Goal: Task Accomplishment & Management: Use online tool/utility

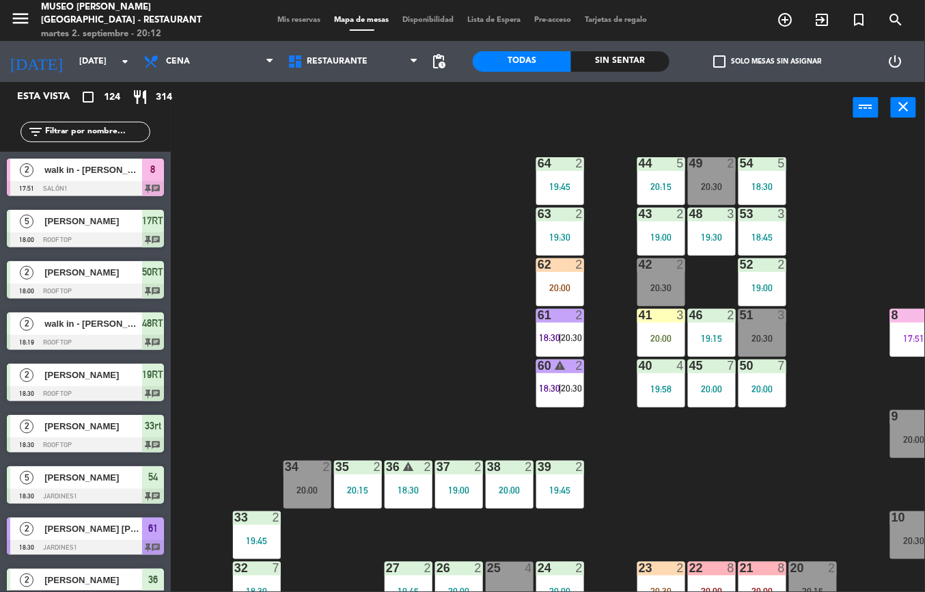
click at [745, 501] on div "44 5 20:15 49 2 20:30 54 5 18:30 64 2 19:45 48 3 19:30 53 3 18:45 63 2 19:30 43…" at bounding box center [552, 362] width 745 height 459
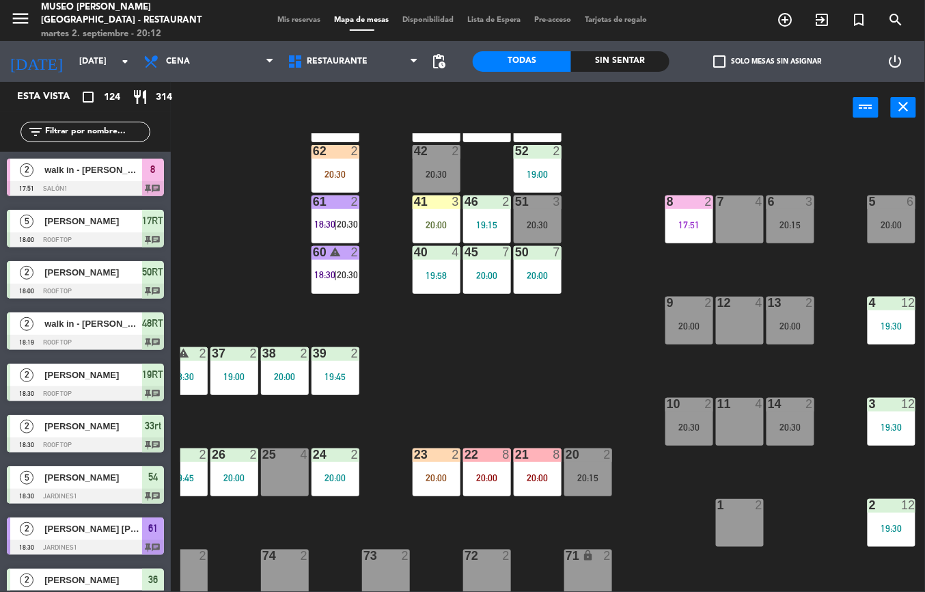
scroll to position [113, 225]
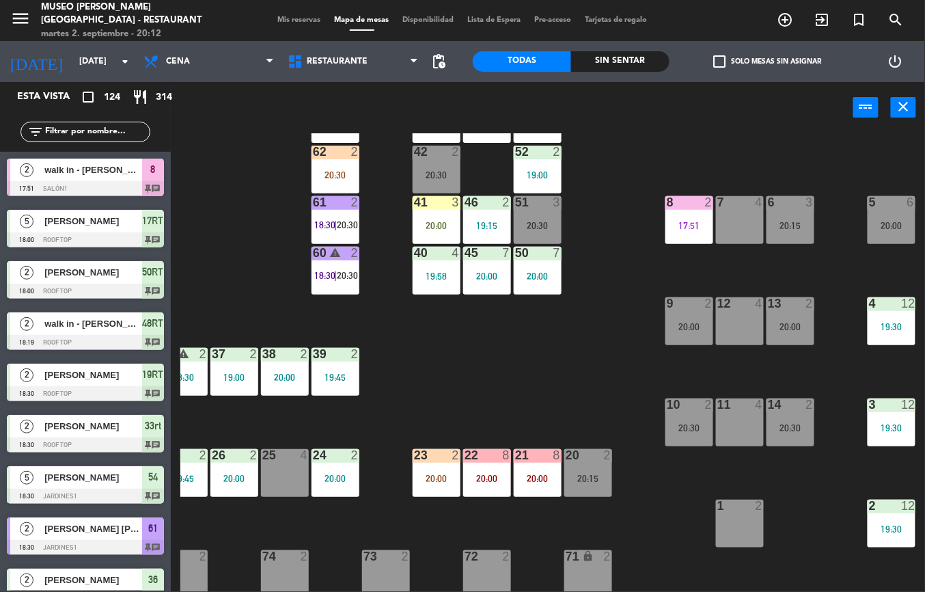
click at [342, 219] on span "20:30" at bounding box center [347, 224] width 21 height 11
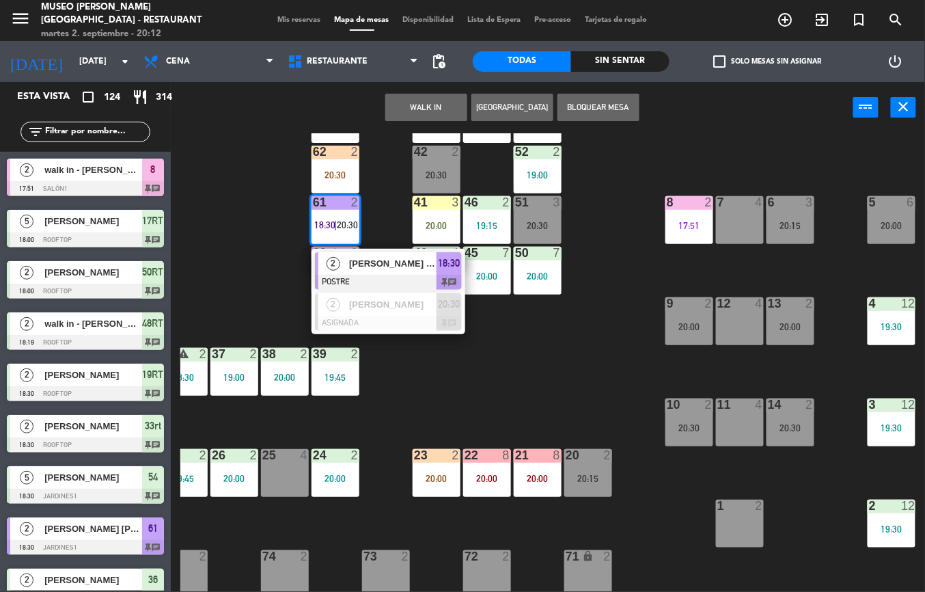
click at [413, 263] on span "[PERSON_NAME] [PERSON_NAME]" at bounding box center [392, 263] width 87 height 14
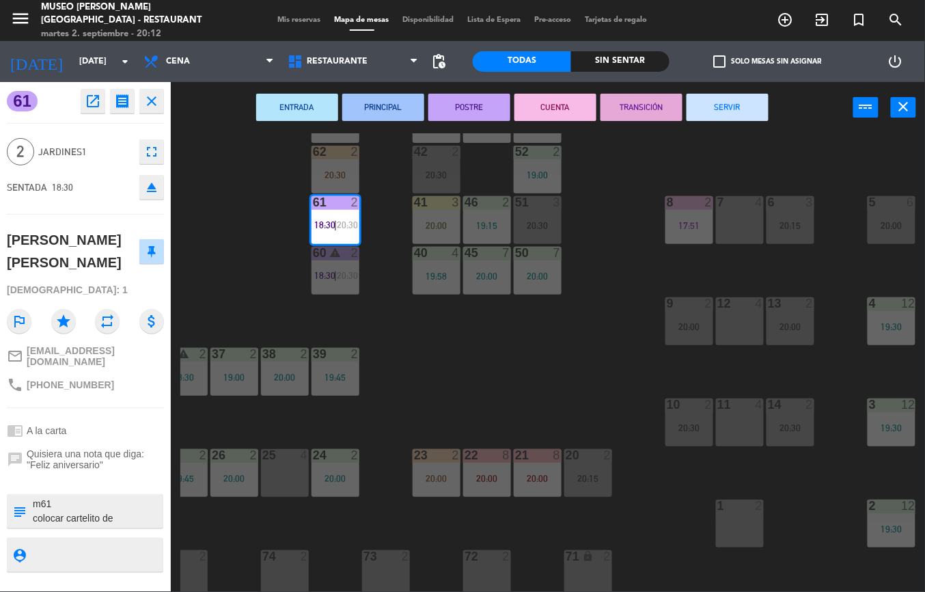
click at [736, 113] on button "SERVIR" at bounding box center [728, 107] width 82 height 27
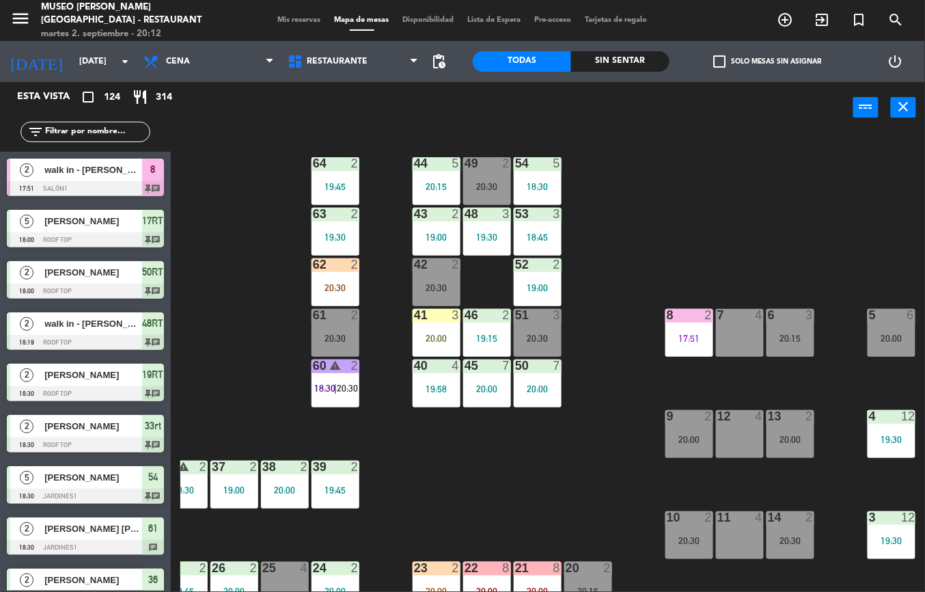
scroll to position [133, 225]
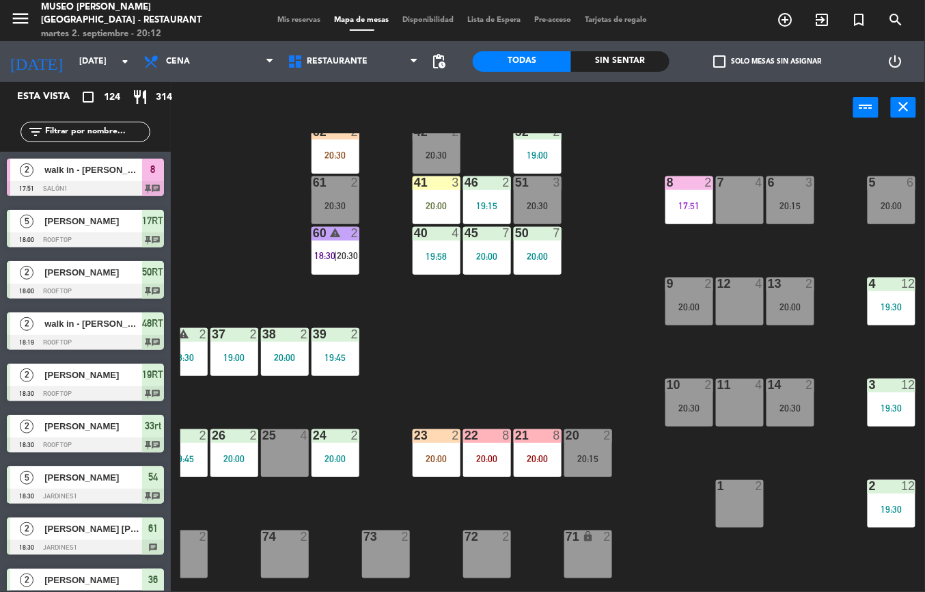
click at [686, 194] on div "8 2 17:51" at bounding box center [690, 200] width 48 height 48
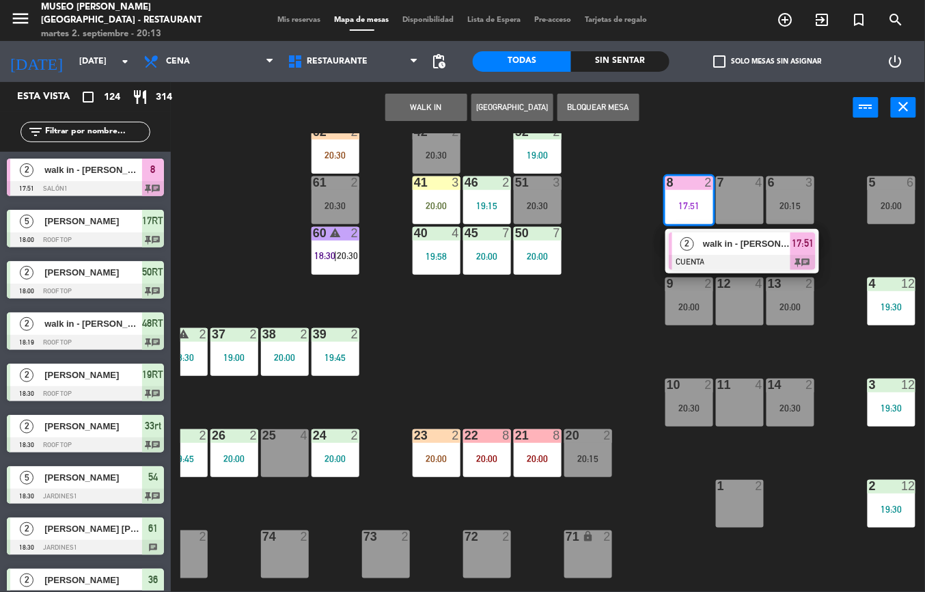
click at [790, 483] on div "44 5 20:15 49 2 20:30 54 5 18:30 64 2 19:45 48 3 19:30 53 3 18:45 63 2 19:30 43…" at bounding box center [552, 362] width 745 height 459
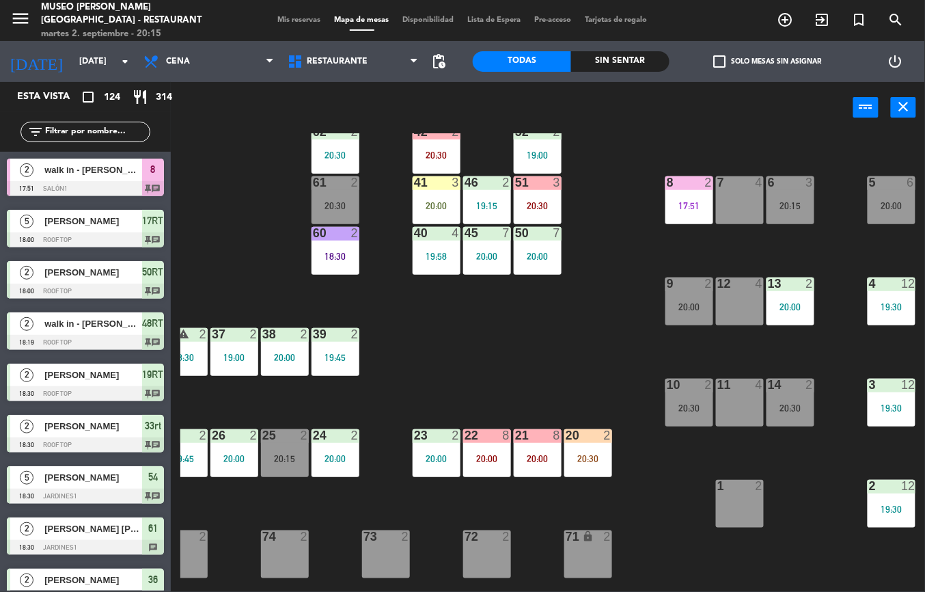
click at [722, 137] on div "44 5 20:15 49 2 20:30 54 5 18:30 64 2 19:45 48 3 19:30 53 3 18:45 63 2 19:30 43…" at bounding box center [552, 362] width 745 height 459
click at [895, 184] on div at bounding box center [891, 182] width 23 height 12
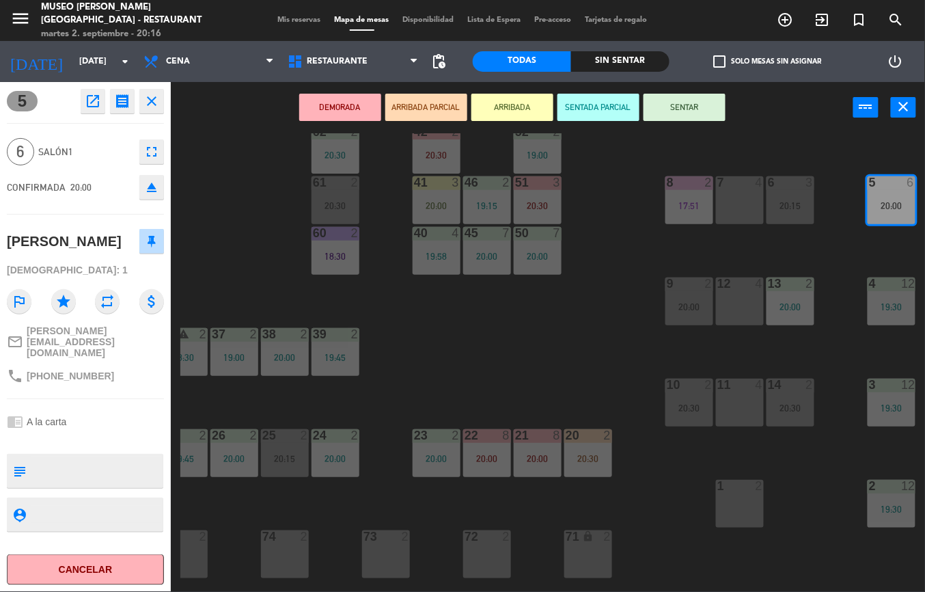
click at [615, 369] on div "44 5 20:15 49 2 20:30 54 5 18:30 64 2 19:45 48 3 19:30 53 3 18:45 63 2 19:30 43…" at bounding box center [552, 362] width 745 height 459
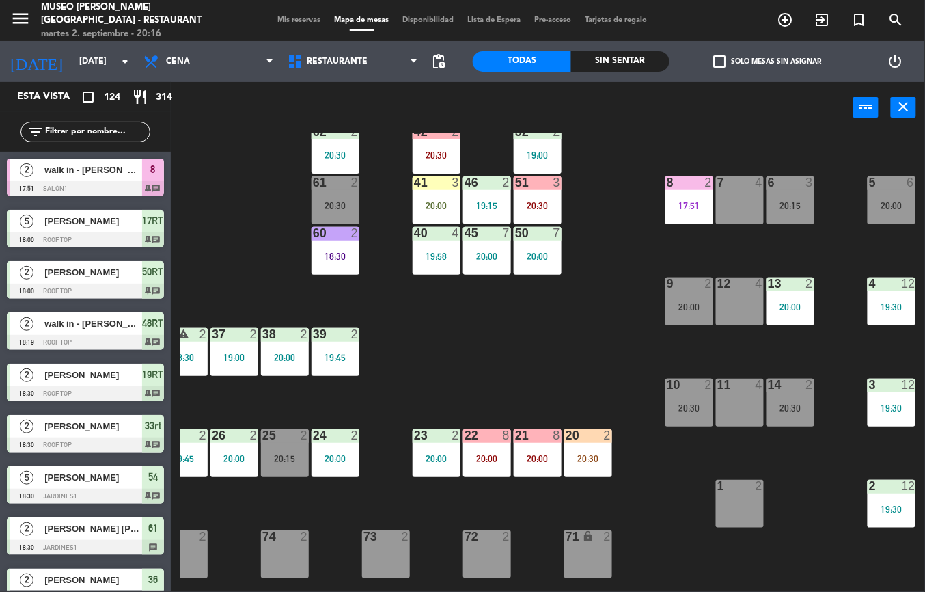
click at [655, 351] on div "44 5 20:15 49 2 20:30 54 5 18:30 64 2 19:45 48 3 19:30 53 3 18:45 63 2 19:30 43…" at bounding box center [552, 362] width 745 height 459
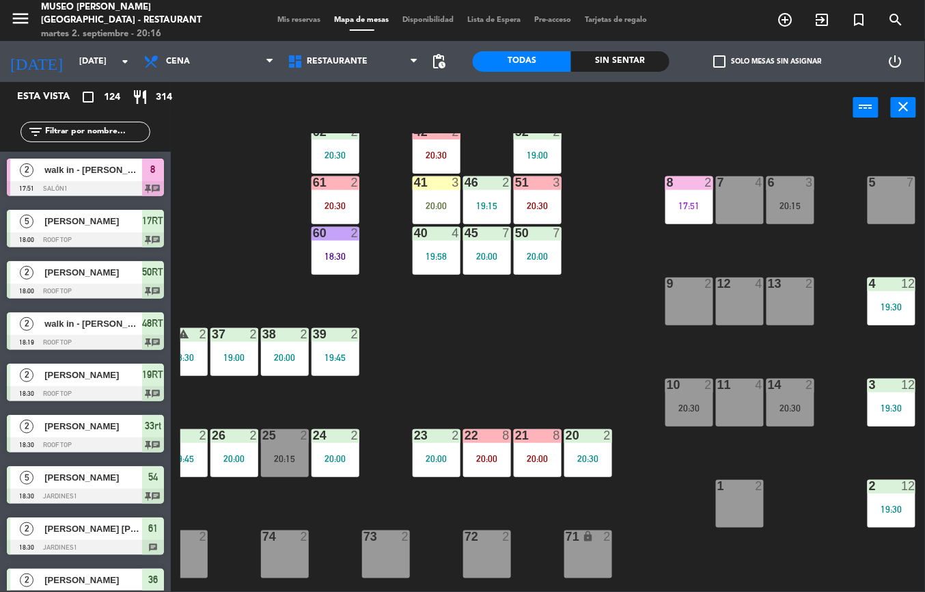
click at [589, 329] on div "44 5 20:15 49 2 20:30 54 5 18:30 64 2 19:45 48 3 19:30 53 3 18:45 63 2 19:30 43…" at bounding box center [552, 362] width 745 height 459
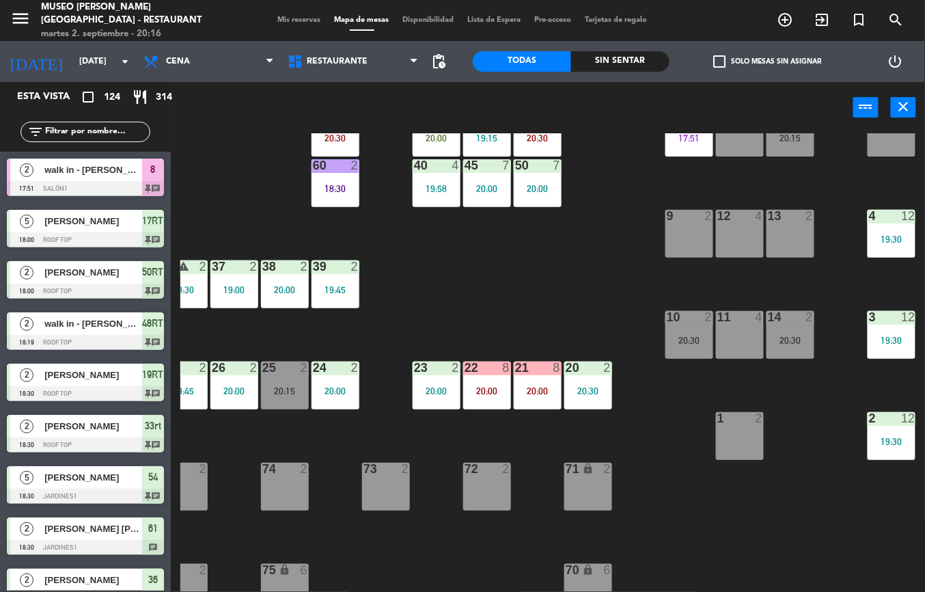
scroll to position [0, 225]
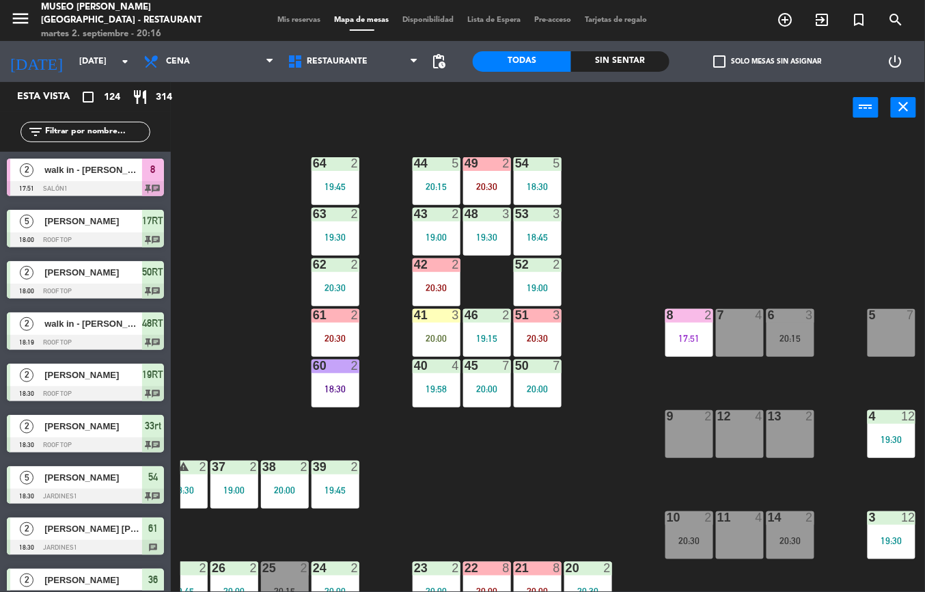
click at [683, 338] on div "17:51" at bounding box center [690, 339] width 48 height 10
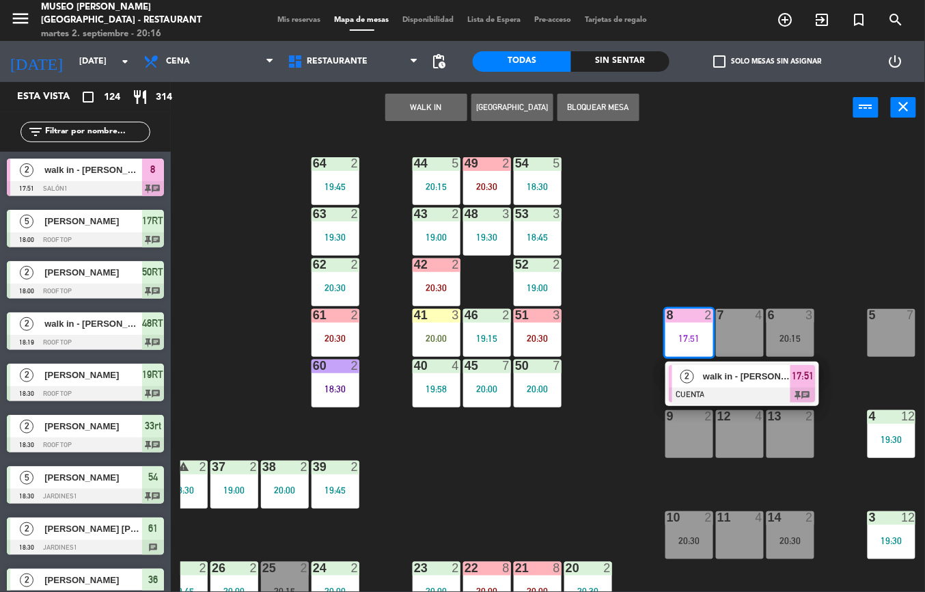
click at [737, 386] on div "walk in - [PERSON_NAME]" at bounding box center [746, 376] width 89 height 23
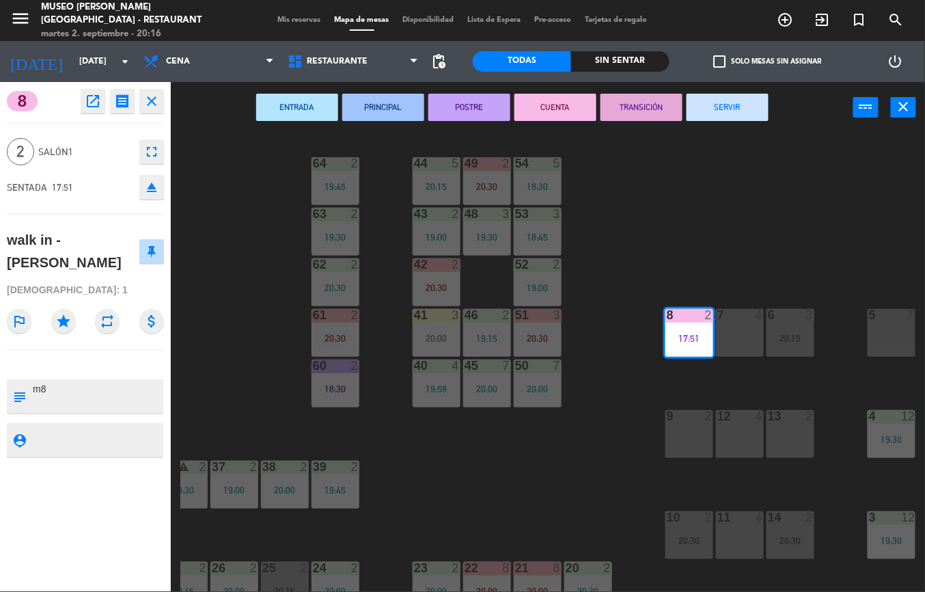
click at [766, 244] on div "44 5 20:15 49 2 20:30 54 5 18:30 64 2 19:45 48 3 19:30 53 3 18:45 63 2 19:30 43…" at bounding box center [552, 362] width 745 height 459
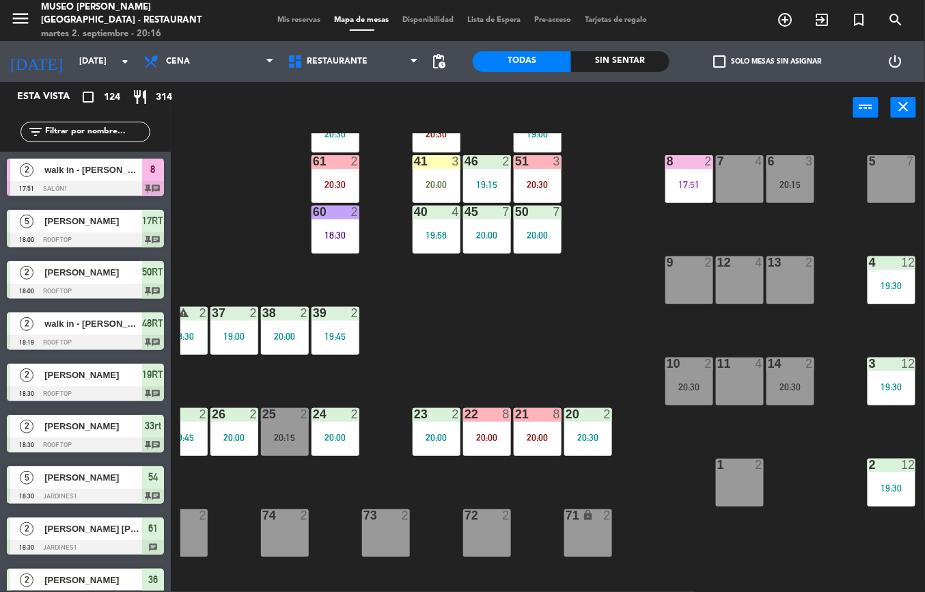
scroll to position [113, 225]
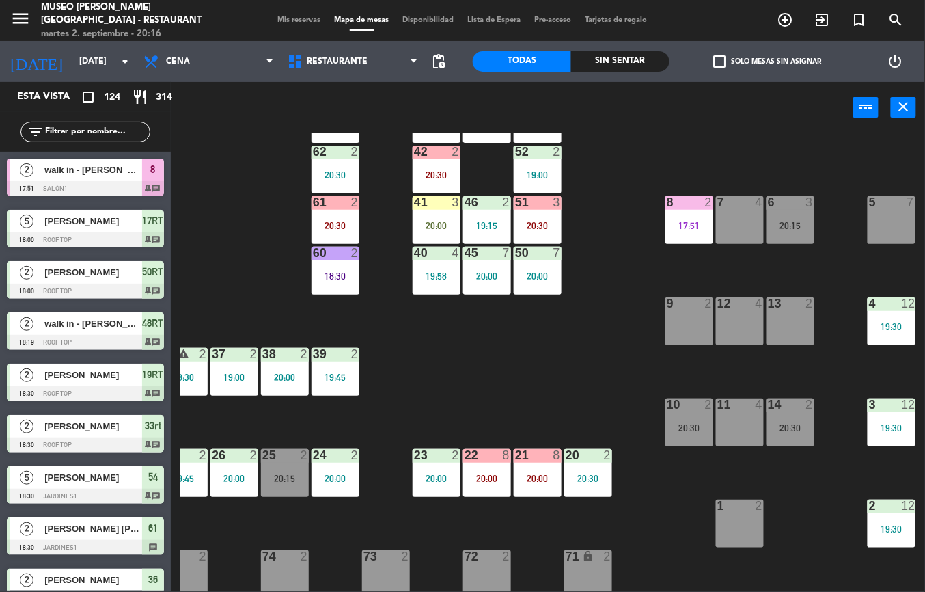
click at [800, 217] on div "6 3 20:15" at bounding box center [791, 220] width 48 height 48
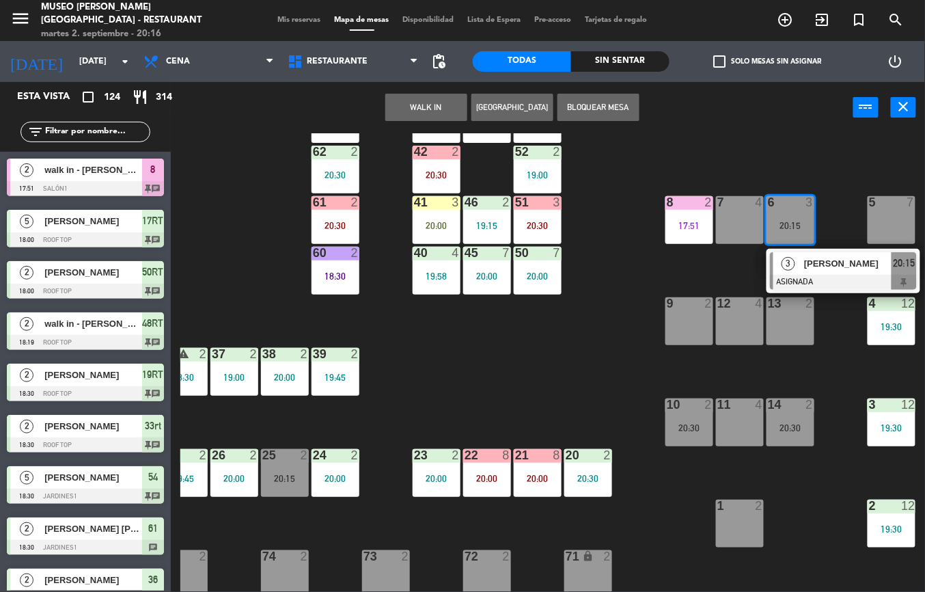
click at [816, 267] on span "[PERSON_NAME]" at bounding box center [847, 263] width 87 height 14
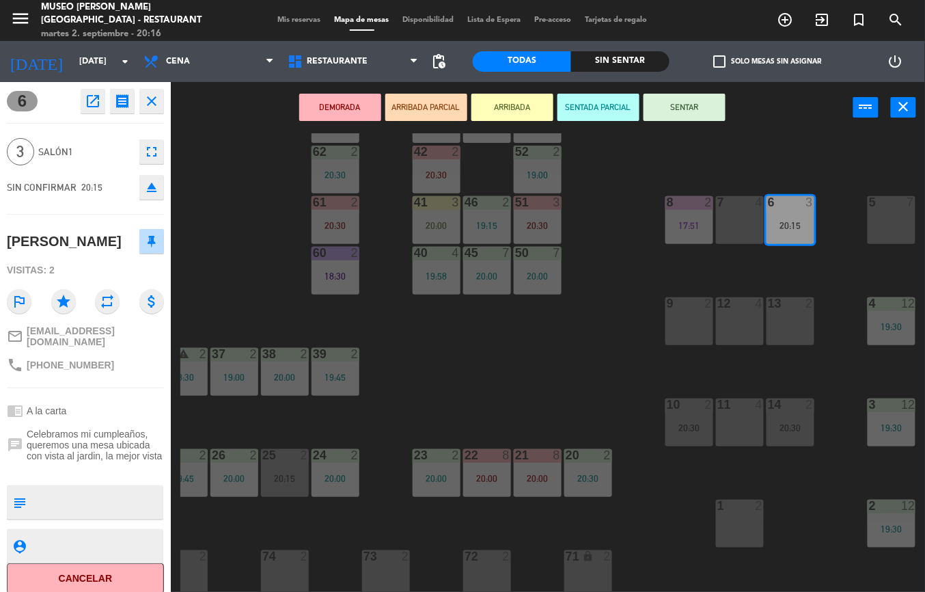
click at [547, 378] on div "44 5 20:15 49 2 20:30 54 5 18:30 64 2 19:45 48 3 19:30 53 3 18:45 63 2 19:30 43…" at bounding box center [552, 362] width 745 height 459
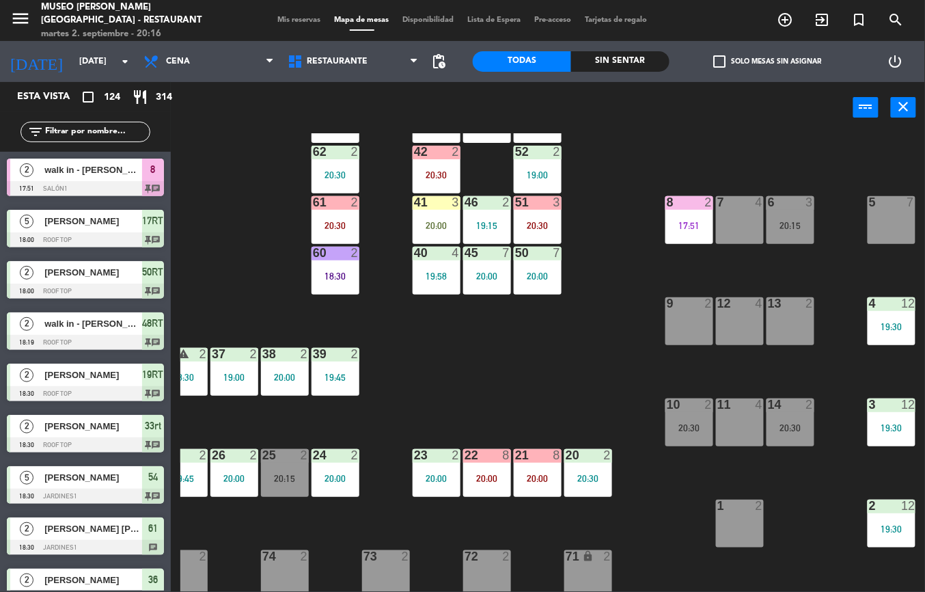
scroll to position [129, 0]
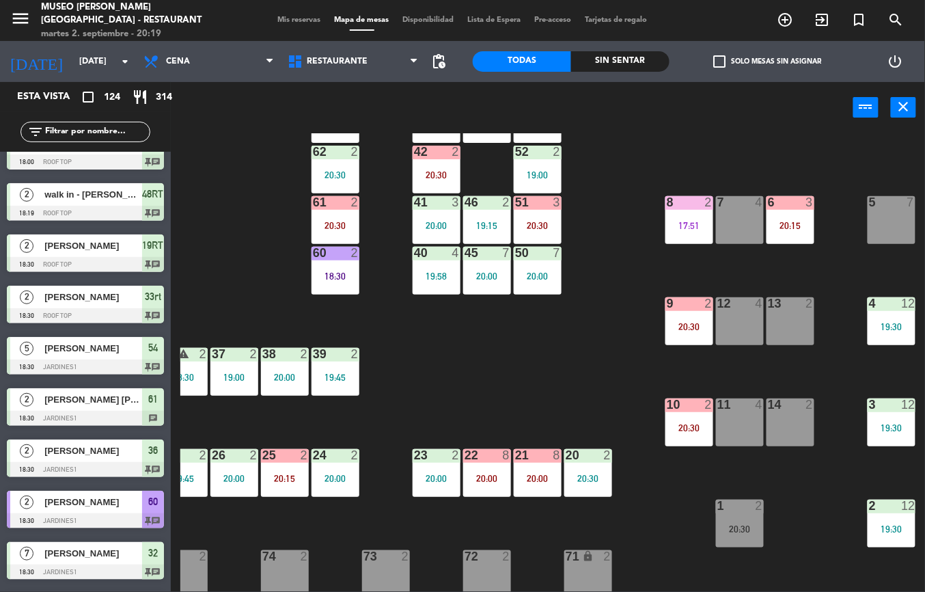
click at [569, 380] on div "44 5 20:15 49 2 20:30 54 5 18:30 64 2 19:45 48 3 19:30 53 3 18:45 63 2 19:30 43…" at bounding box center [552, 362] width 745 height 459
click at [815, 517] on div "44 5 20:15 49 2 20:30 54 5 18:30 64 2 19:45 48 3 19:30 53 3 18:45 63 2 19:30 43…" at bounding box center [552, 362] width 745 height 459
click at [688, 206] on div at bounding box center [689, 202] width 23 height 12
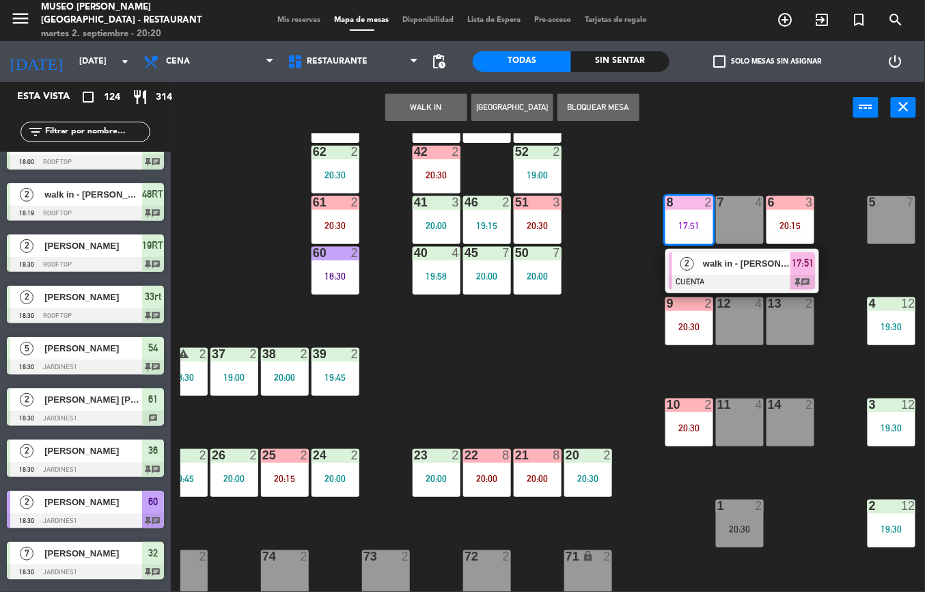
click at [735, 269] on span "walk in - [PERSON_NAME]" at bounding box center [746, 263] width 87 height 14
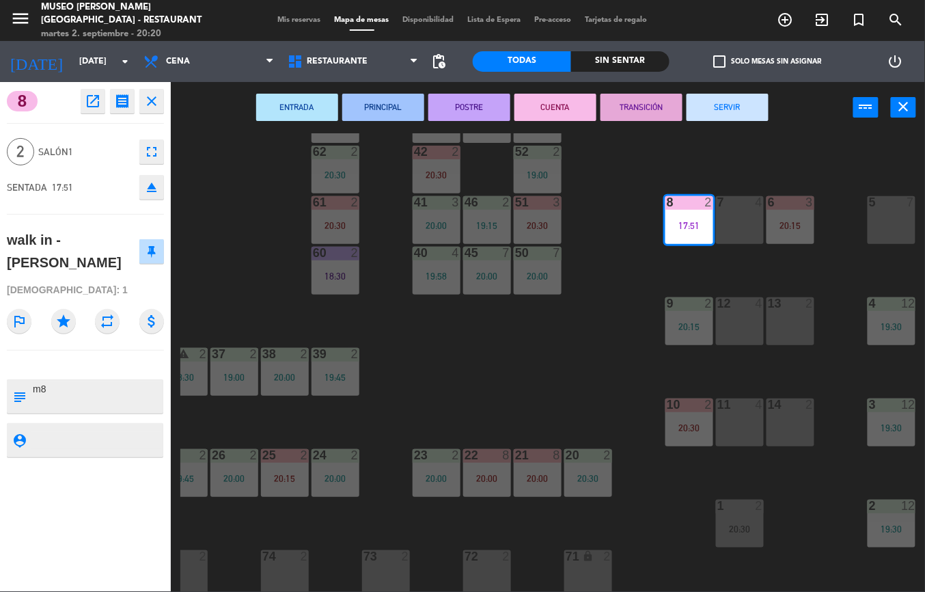
click at [729, 105] on button "SERVIR" at bounding box center [728, 107] width 82 height 27
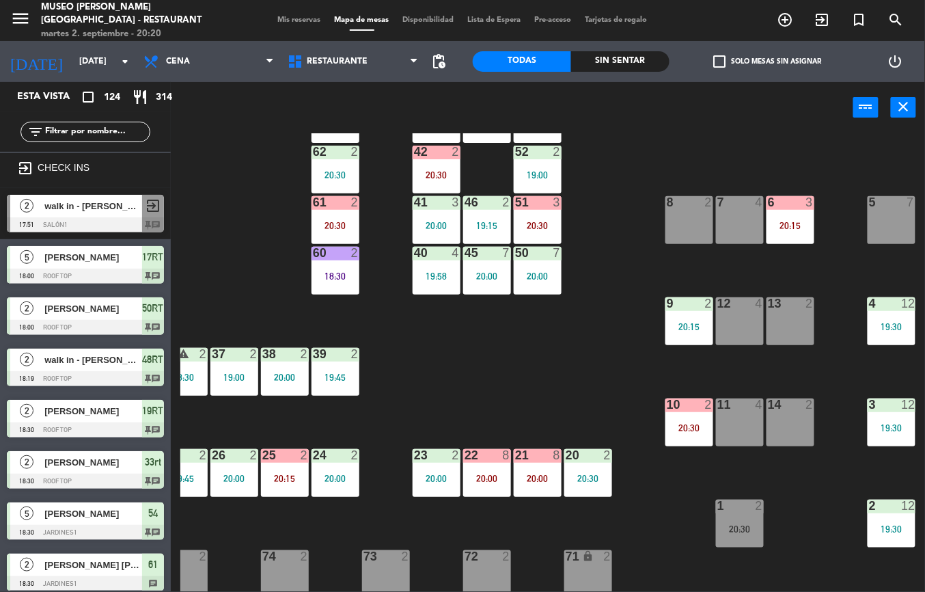
click at [580, 373] on div "44 5 20:15 49 2 20:30 54 5 18:30 64 2 19:45 48 3 19:30 53 3 18:45 63 2 19:30 43…" at bounding box center [552, 362] width 745 height 459
click at [683, 318] on div "9 2 20:15" at bounding box center [690, 321] width 48 height 48
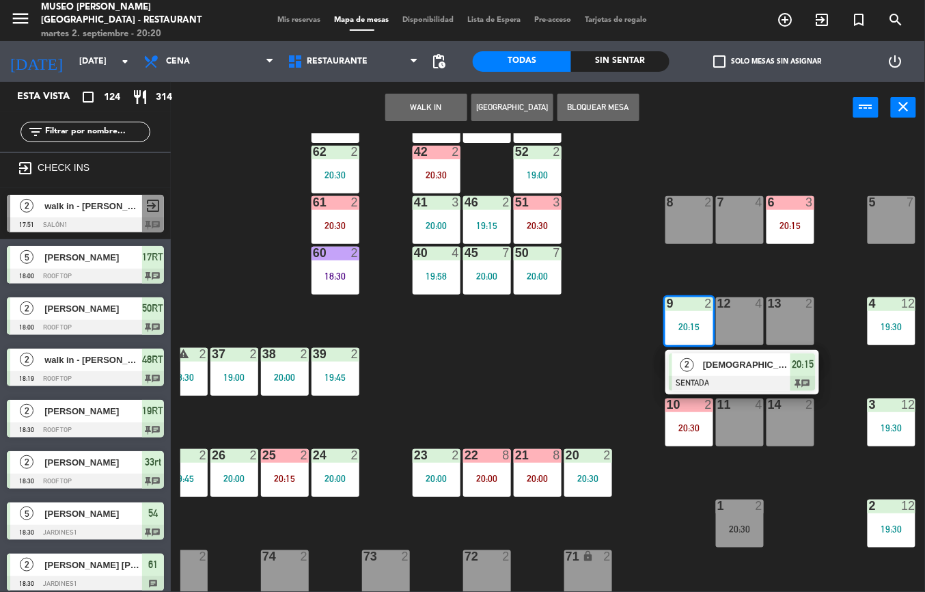
click at [703, 376] on div at bounding box center [742, 383] width 147 height 15
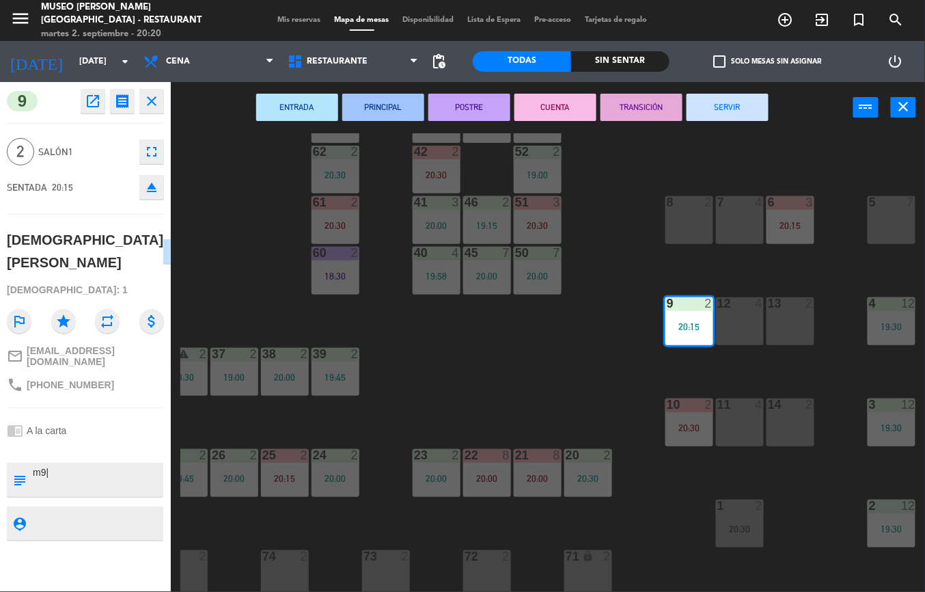
click at [582, 405] on div "44 5 20:15 49 2 20:30 54 5 18:30 64 2 19:45 48 3 19:30 53 3 18:45 63 2 19:30 43…" at bounding box center [552, 362] width 745 height 459
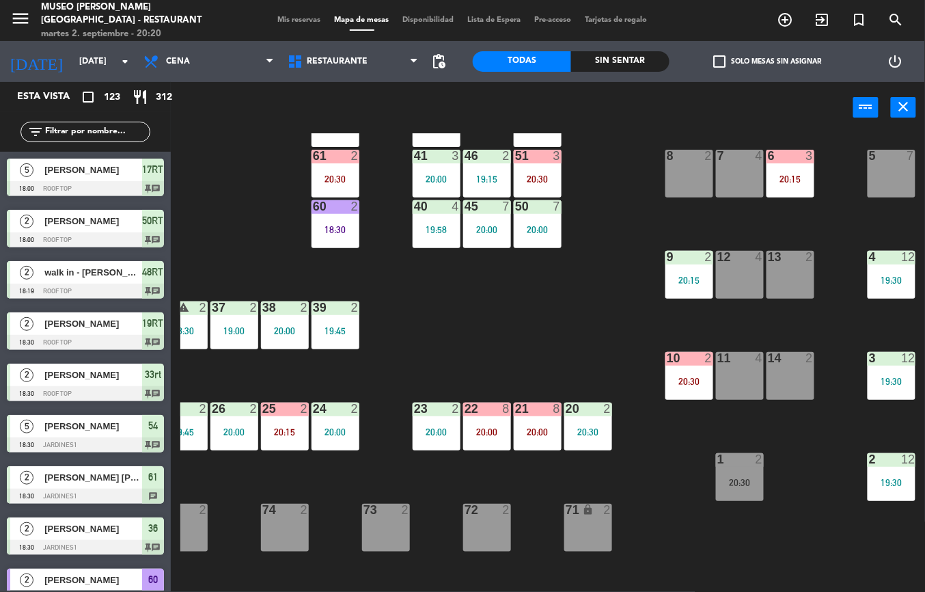
scroll to position [367, 0]
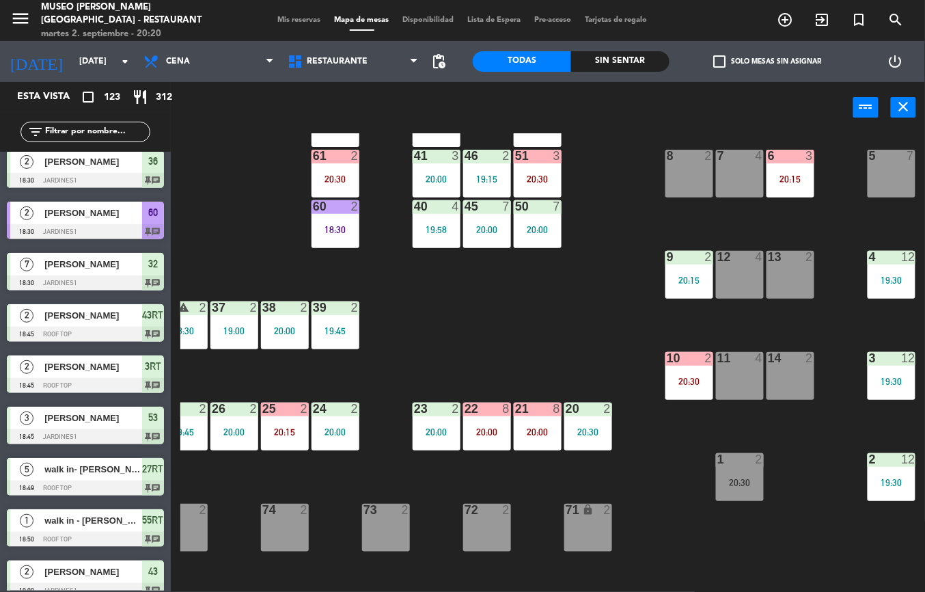
click at [671, 381] on div "20:30" at bounding box center [690, 382] width 48 height 10
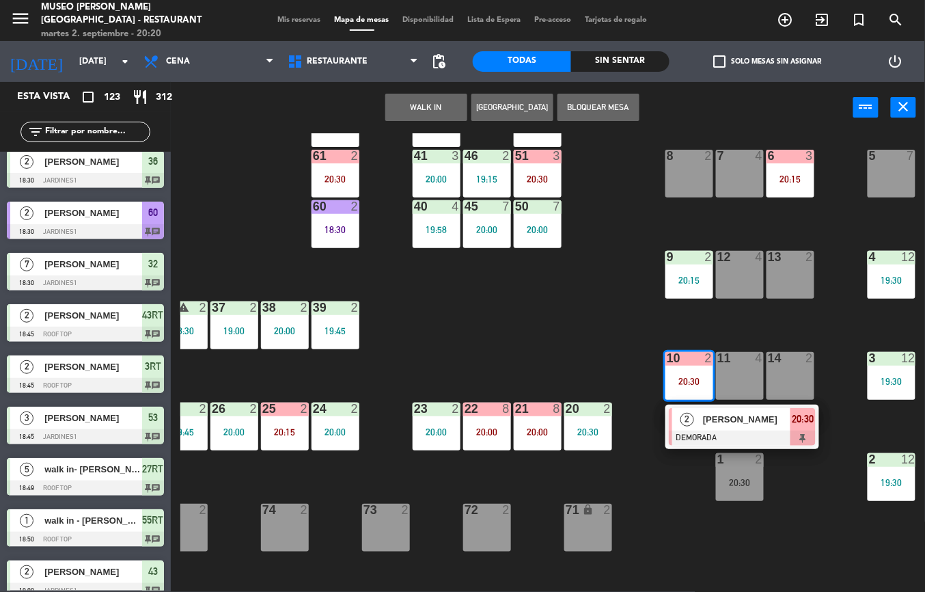
click at [707, 424] on span "[PERSON_NAME]" at bounding box center [746, 419] width 87 height 14
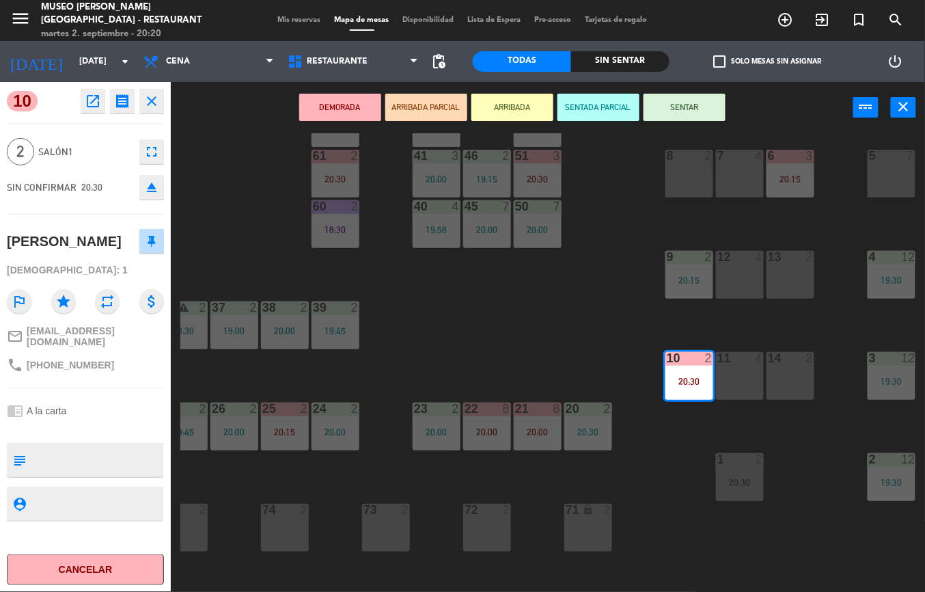
click at [513, 325] on div "44 5 20:15 49 2 20:30 54 5 18:30 64 2 19:45 48 3 19:30 53 3 18:45 63 2 19:30 43…" at bounding box center [552, 362] width 745 height 459
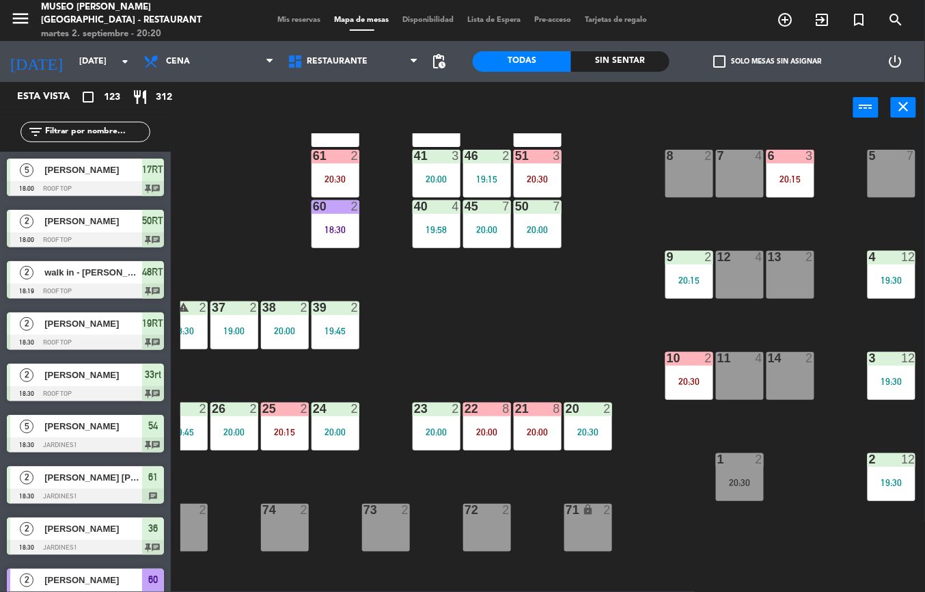
click at [801, 157] on div at bounding box center [790, 156] width 23 height 12
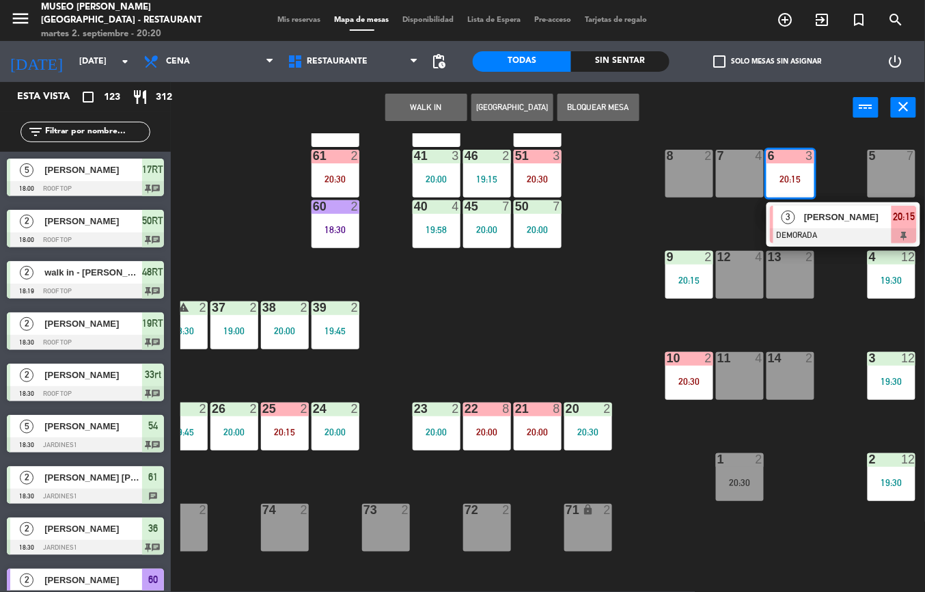
scroll to position [0, 0]
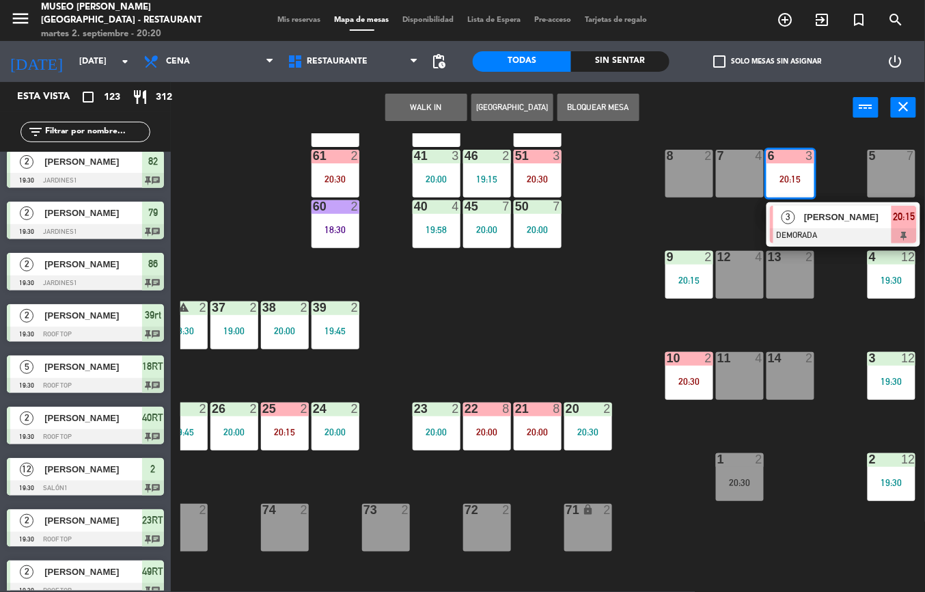
click at [826, 225] on div "[PERSON_NAME]" at bounding box center [847, 217] width 89 height 23
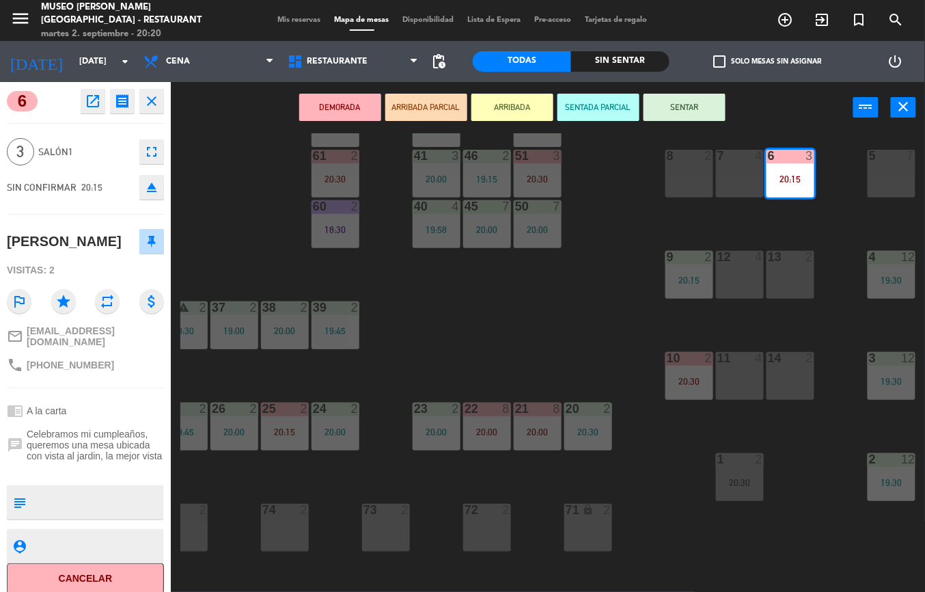
click at [534, 339] on div "44 5 20:15 49 2 20:30 54 5 18:30 64 2 19:45 48 3 19:30 53 3 18:45 63 2 19:30 43…" at bounding box center [552, 362] width 745 height 459
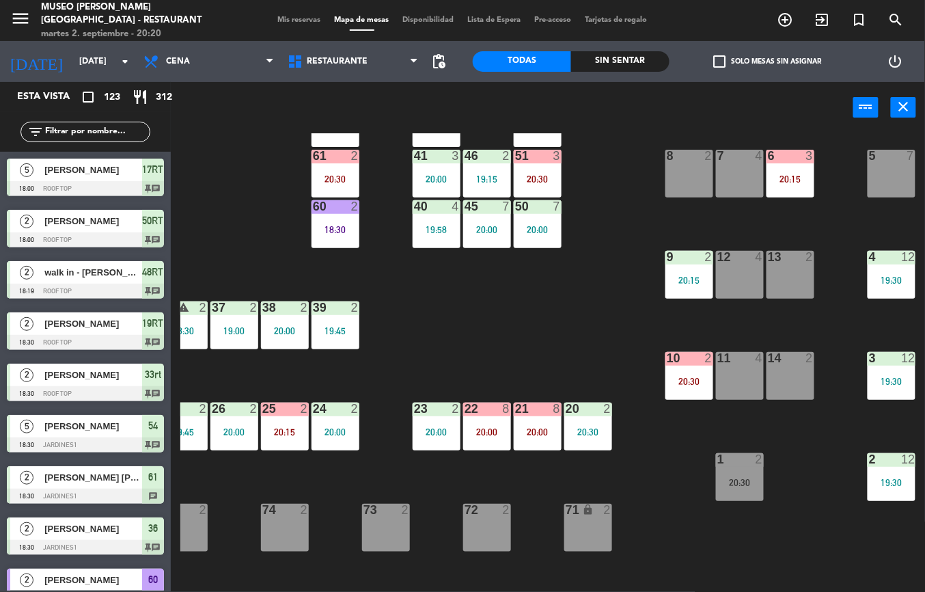
scroll to position [60, 0]
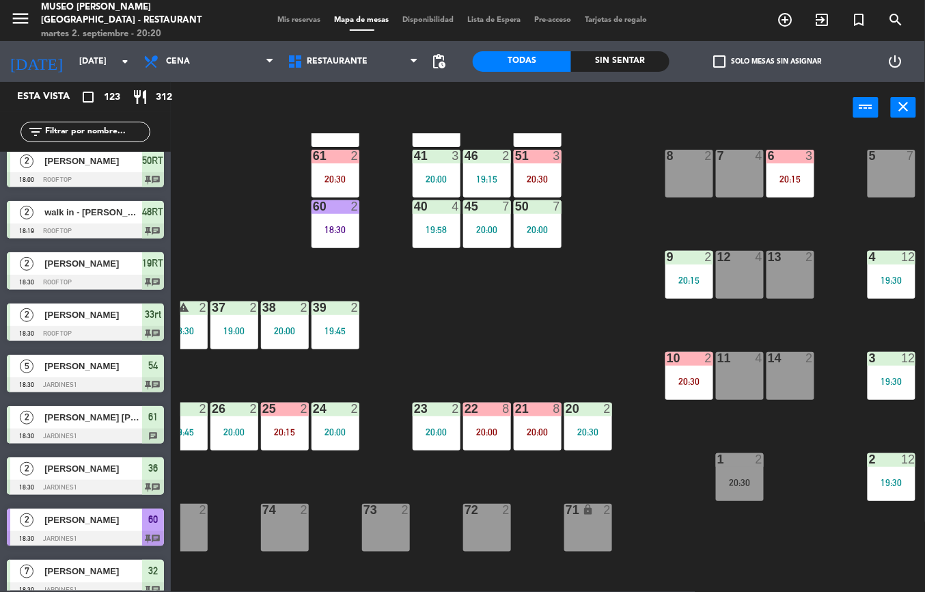
click at [815, 479] on div "44 5 20:15 49 2 20:30 54 5 18:30 64 2 19:45 48 3 19:30 53 3 18:45 63 2 19:30 43…" at bounding box center [552, 362] width 745 height 459
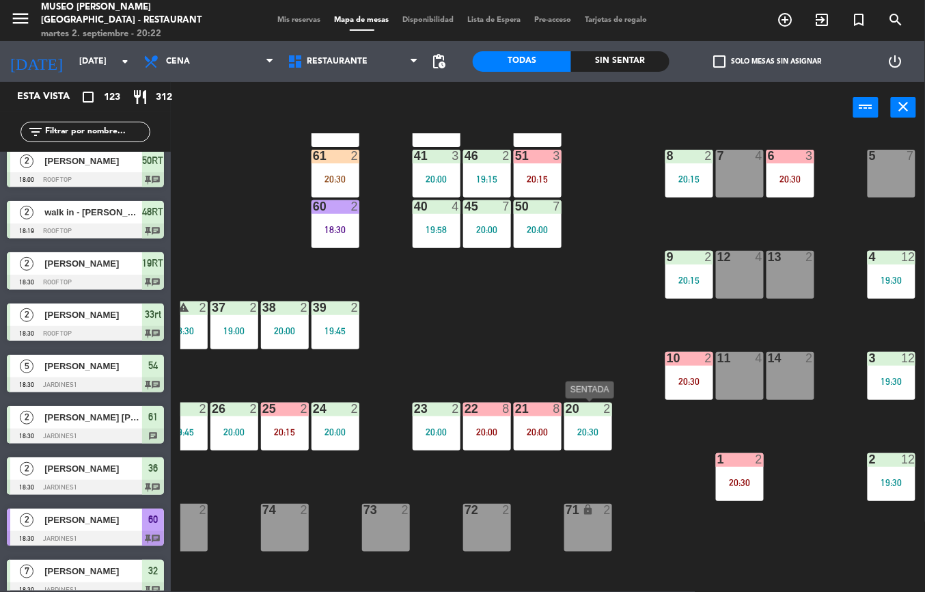
click at [534, 347] on div "44 5 20:15 49 2 20:30 54 5 18:30 64 2 19:45 48 3 19:30 53 3 18:45 63 2 19:30 43…" at bounding box center [552, 362] width 745 height 459
click at [695, 181] on div "20:15" at bounding box center [690, 179] width 48 height 10
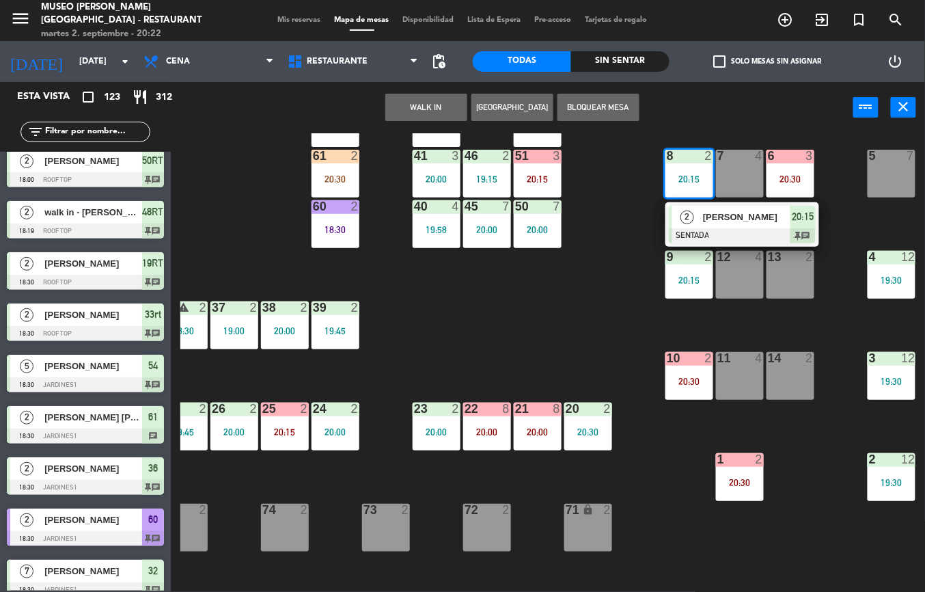
click at [733, 216] on span "[PERSON_NAME]" at bounding box center [746, 217] width 87 height 14
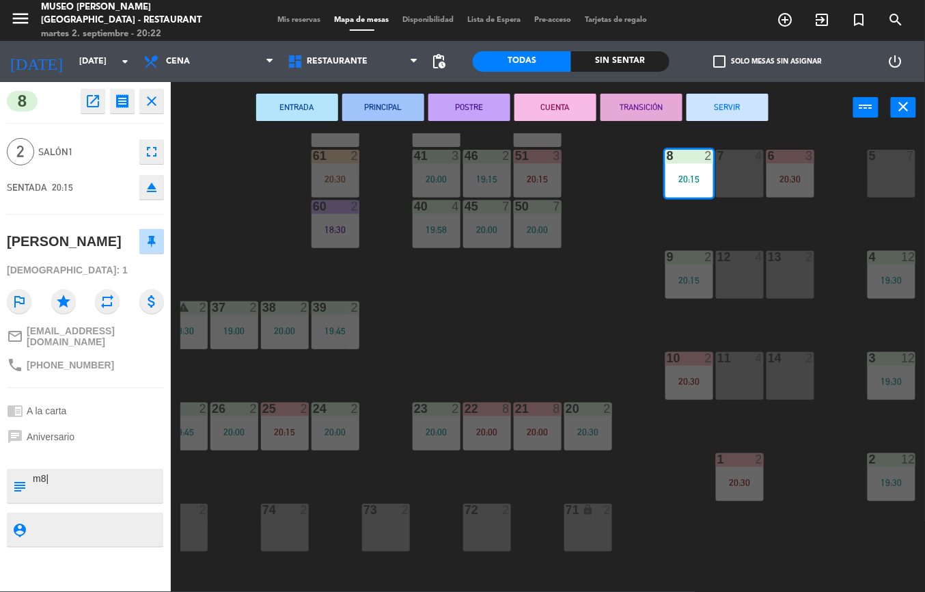
click at [845, 487] on div "44 5 20:15 49 2 20:30 54 5 18:30 64 2 19:45 48 3 19:30 53 3 18:45 63 2 19:30 43…" at bounding box center [552, 362] width 745 height 459
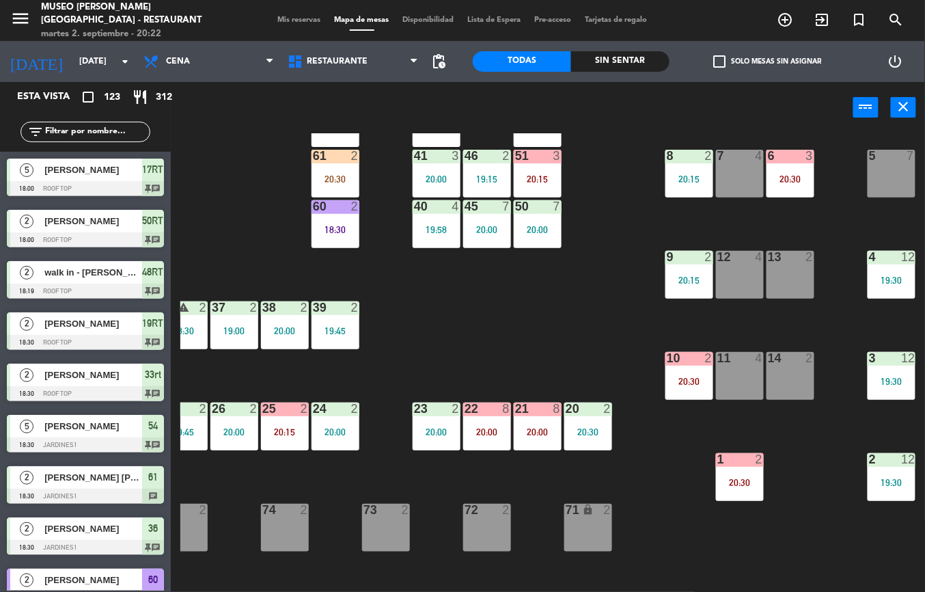
scroll to position [265, 0]
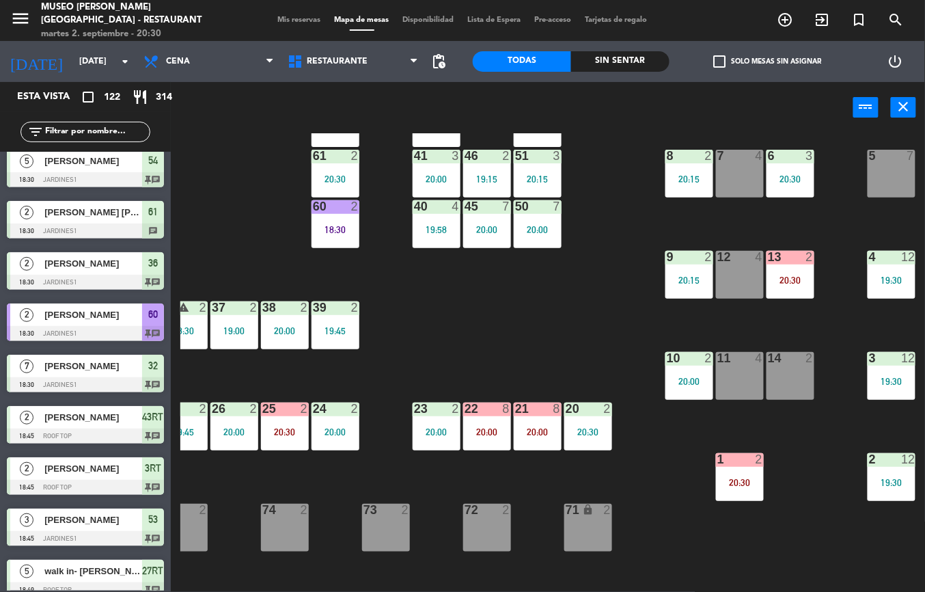
click at [586, 326] on div "44 5 20:15 49 2 19:45 54 5 18:30 64 2 19:45 48 3 19:30 53 3 18:45 63 2 43 2 19:…" at bounding box center [552, 362] width 745 height 459
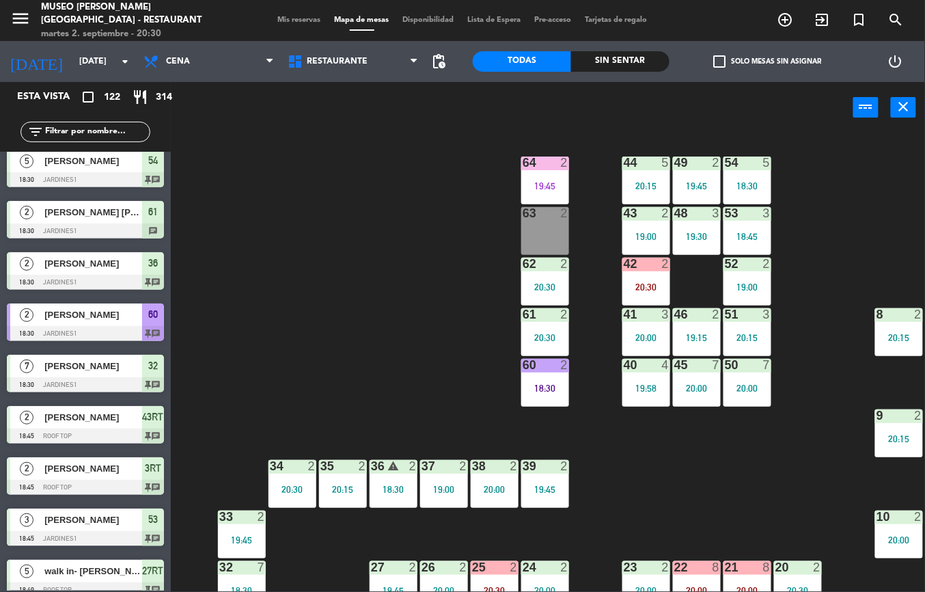
scroll to position [8, 15]
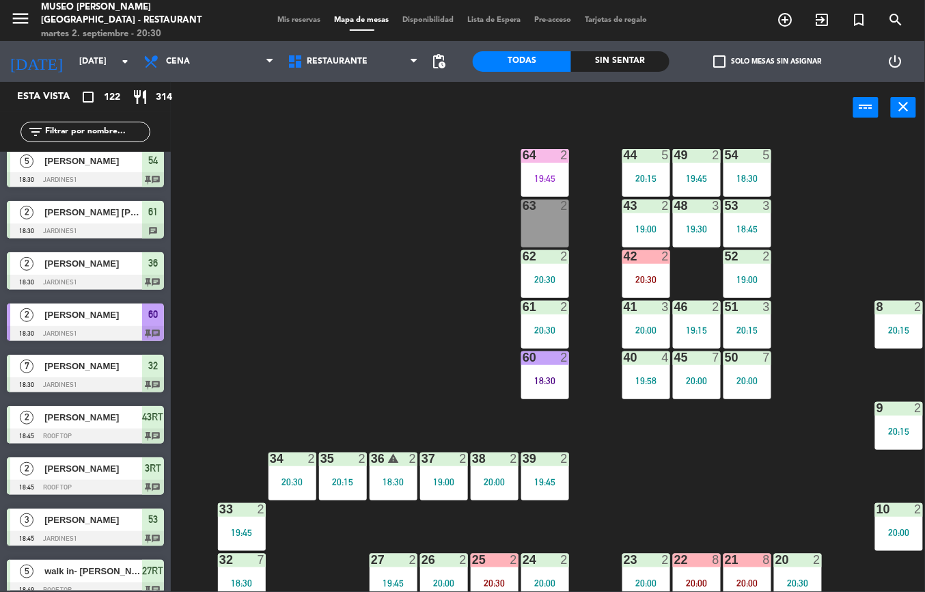
click at [610, 61] on div "Sin sentar" at bounding box center [620, 61] width 98 height 21
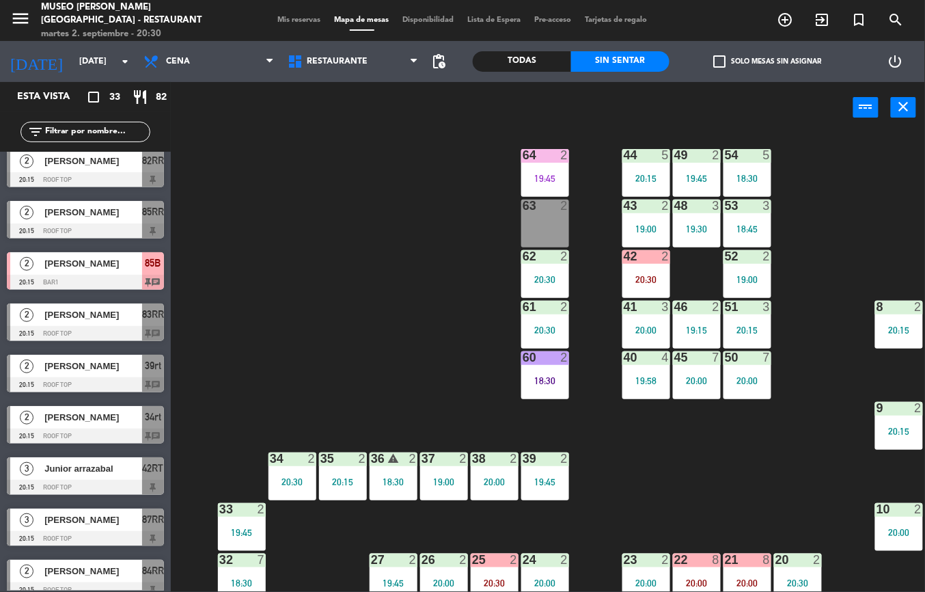
click at [534, 328] on div "20:30" at bounding box center [545, 330] width 48 height 10
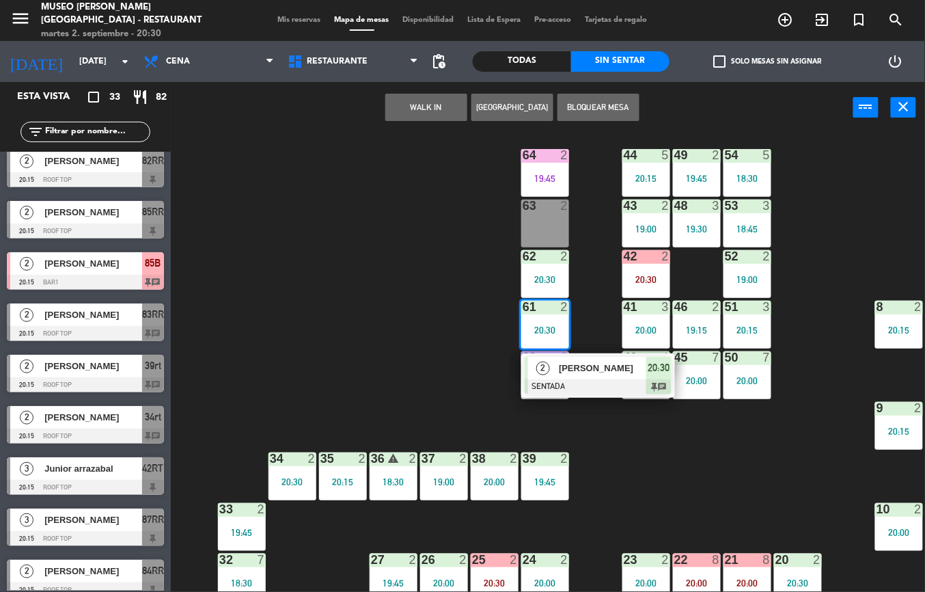
click at [629, 370] on span "[PERSON_NAME]" at bounding box center [602, 368] width 87 height 14
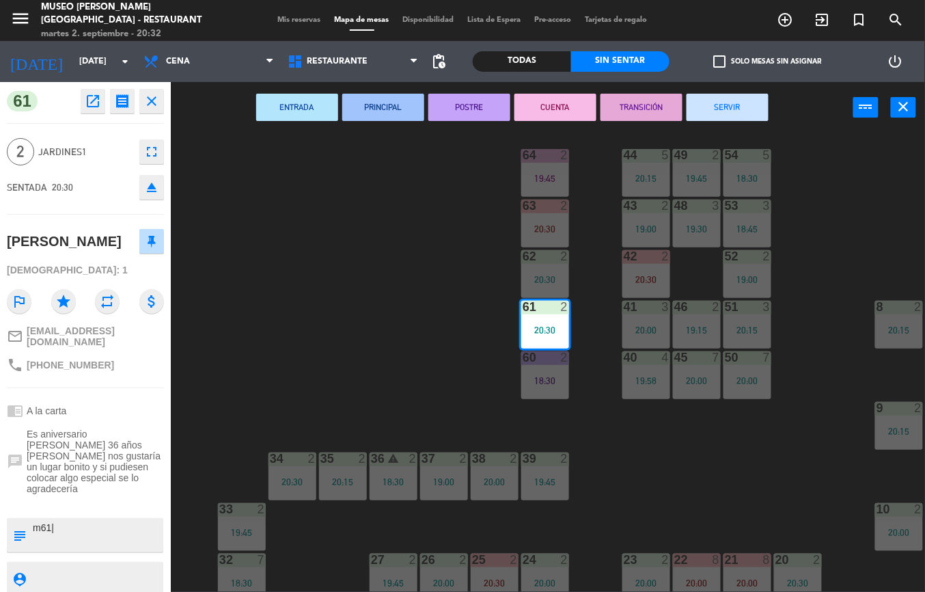
click at [524, 554] on div "24" at bounding box center [523, 560] width 1 height 12
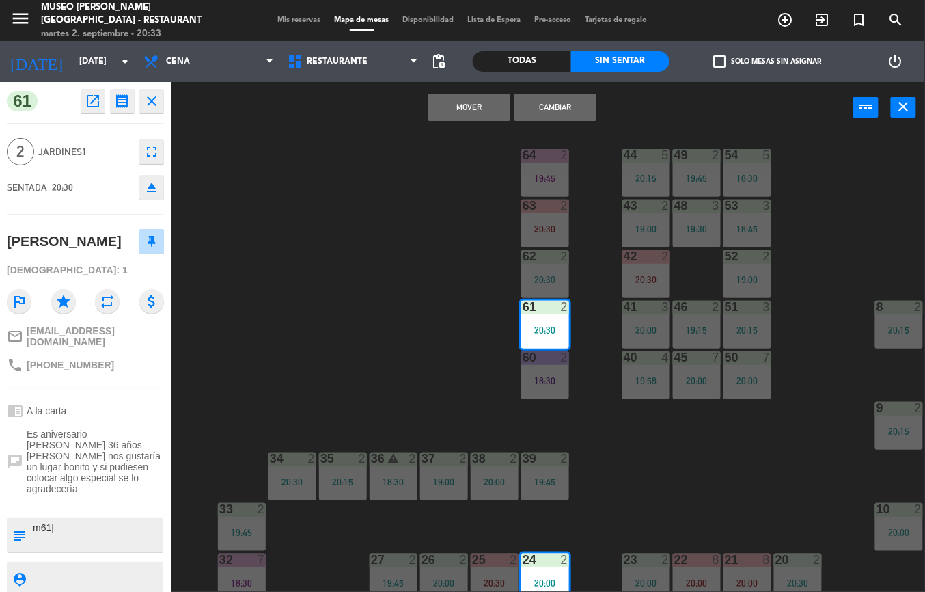
click at [671, 483] on div "44 5 20:15 49 2 19:45 54 5 18:30 64 2 19:45 48 3 19:30 53 3 18:45 63 2 20:30 43…" at bounding box center [552, 362] width 745 height 459
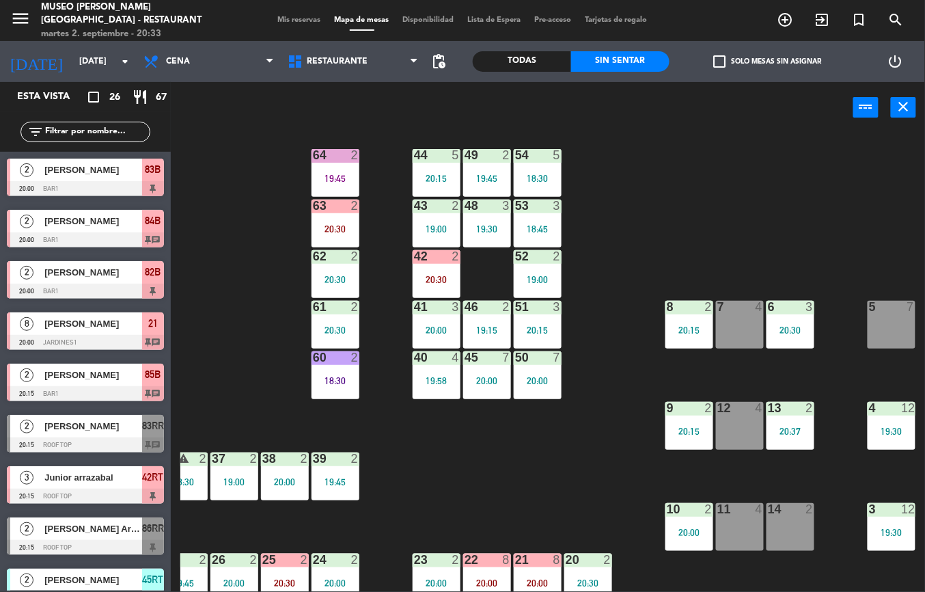
scroll to position [162, 225]
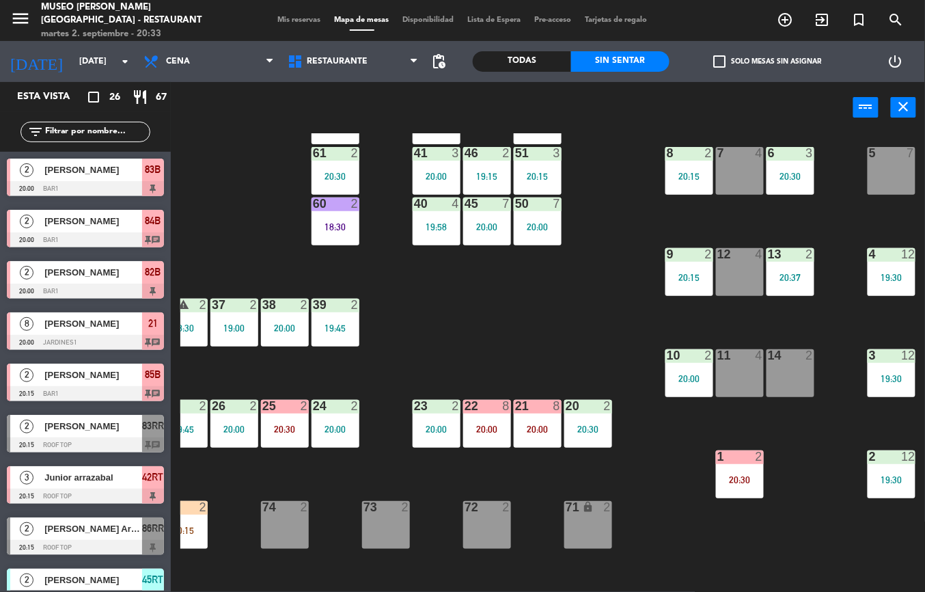
click at [687, 374] on div "20:00" at bounding box center [690, 379] width 48 height 10
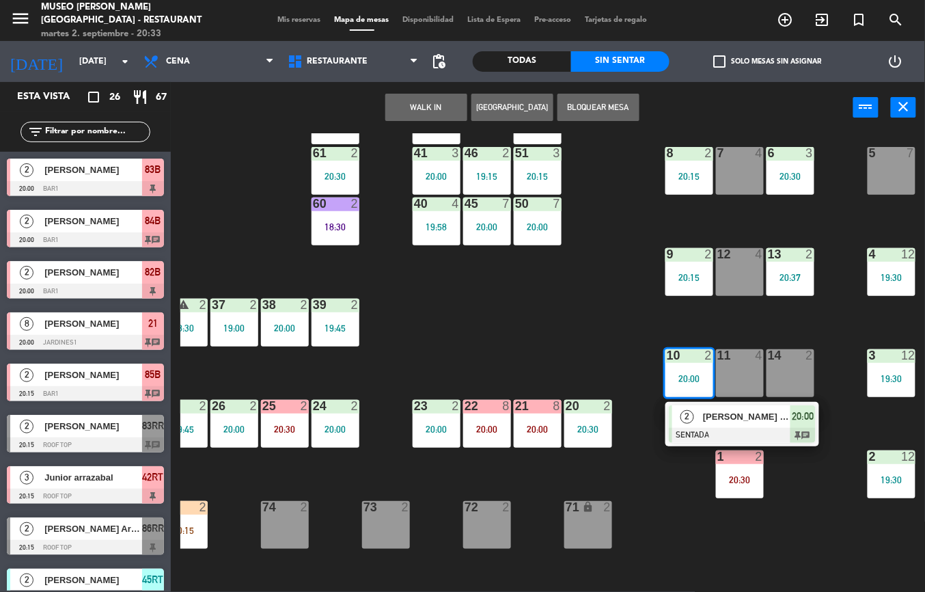
click at [752, 429] on div at bounding box center [742, 435] width 147 height 15
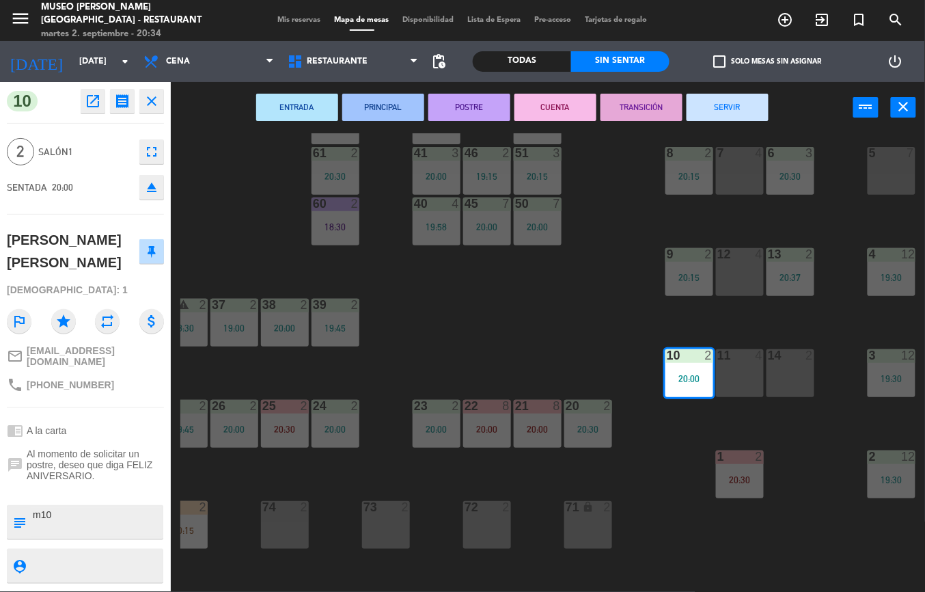
click at [824, 473] on div "44 5 20:15 49 2 19:45 54 5 18:30 64 2 19:45 48 3 19:30 53 3 18:45 63 2 20:30 43…" at bounding box center [552, 362] width 745 height 459
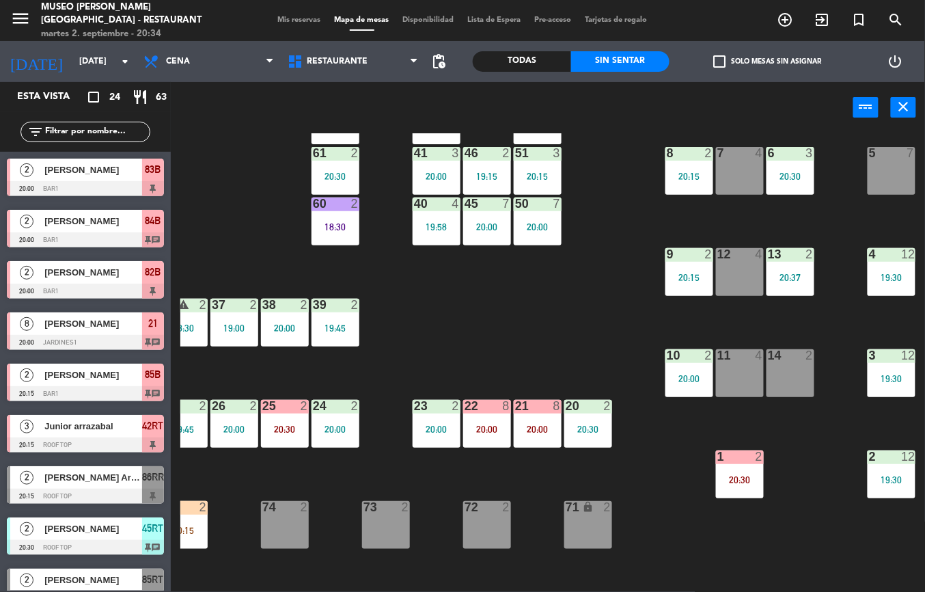
click at [794, 157] on div at bounding box center [790, 153] width 23 height 12
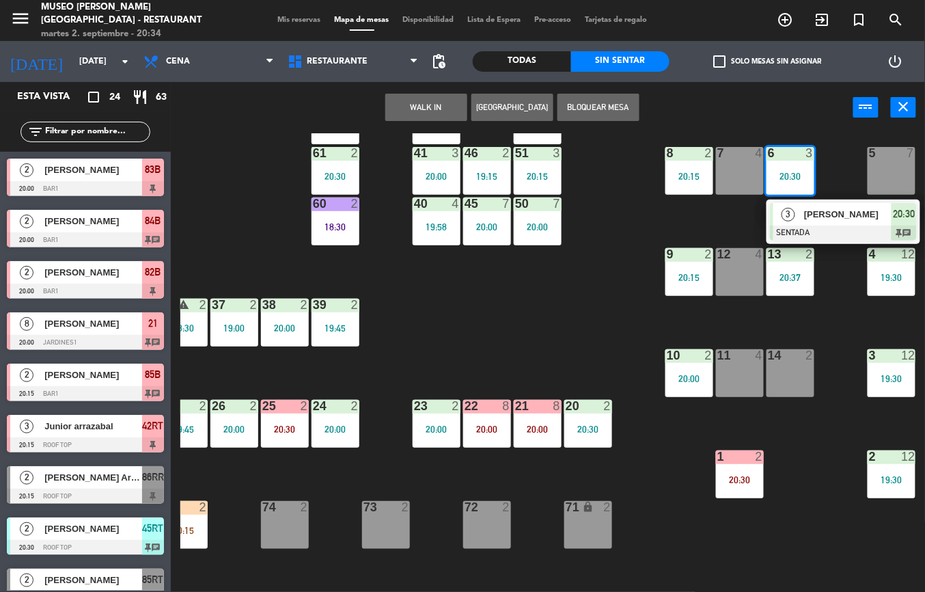
click at [837, 215] on span "[PERSON_NAME]" at bounding box center [847, 214] width 87 height 14
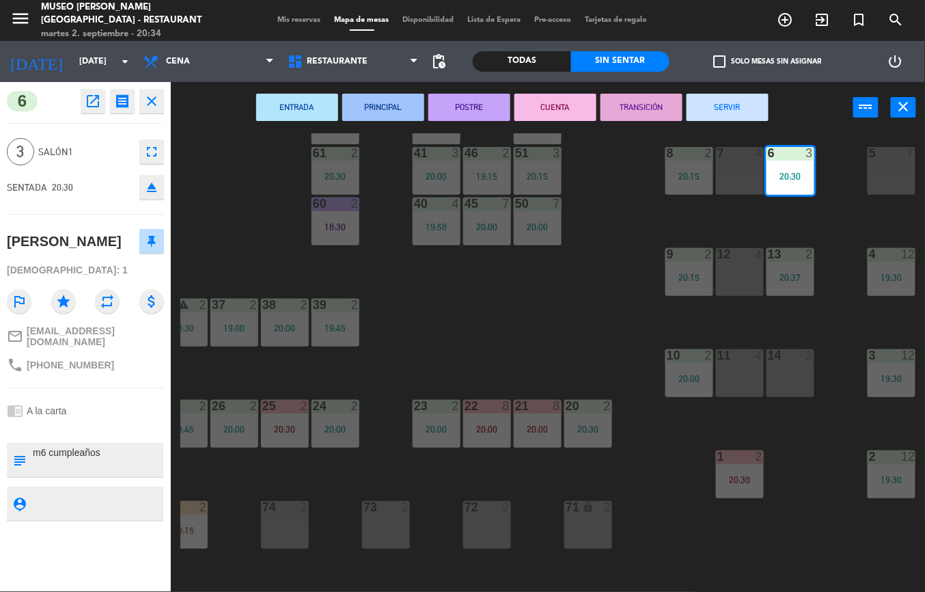
click at [528, 331] on div "44 5 20:15 49 2 19:45 54 5 18:30 64 2 19:45 48 3 19:30 53 3 18:45 63 2 20:30 43…" at bounding box center [552, 362] width 745 height 459
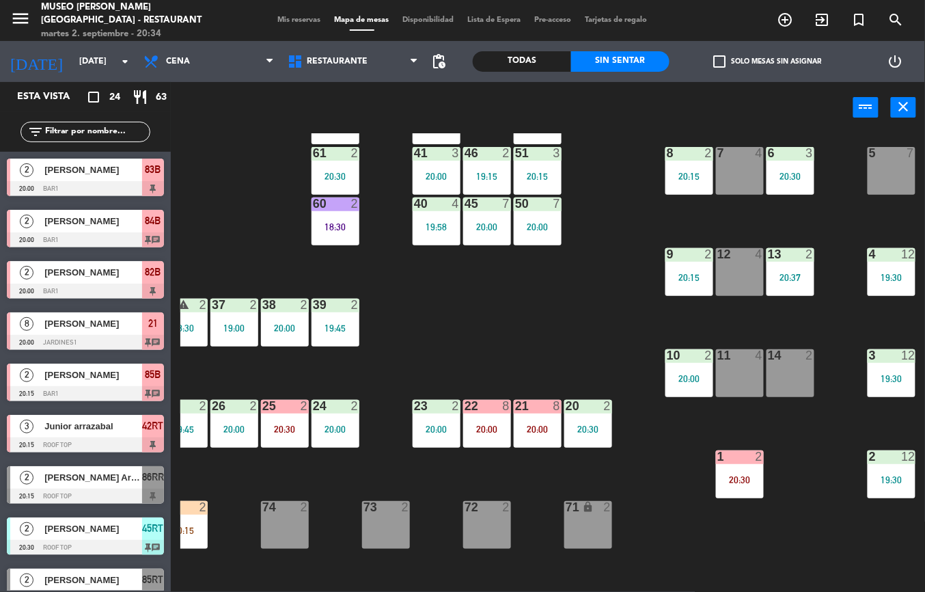
click at [822, 482] on div "44 5 20:15 49 2 19:45 54 5 18:30 64 2 19:45 48 3 19:30 53 3 18:45 63 2 20:30 43…" at bounding box center [552, 362] width 745 height 459
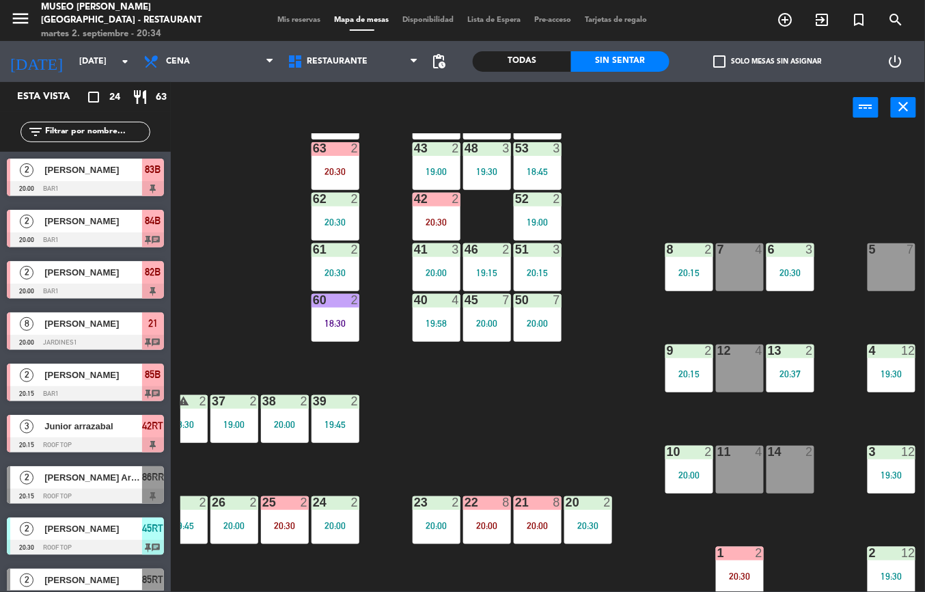
click at [788, 272] on div "20:30" at bounding box center [791, 273] width 48 height 10
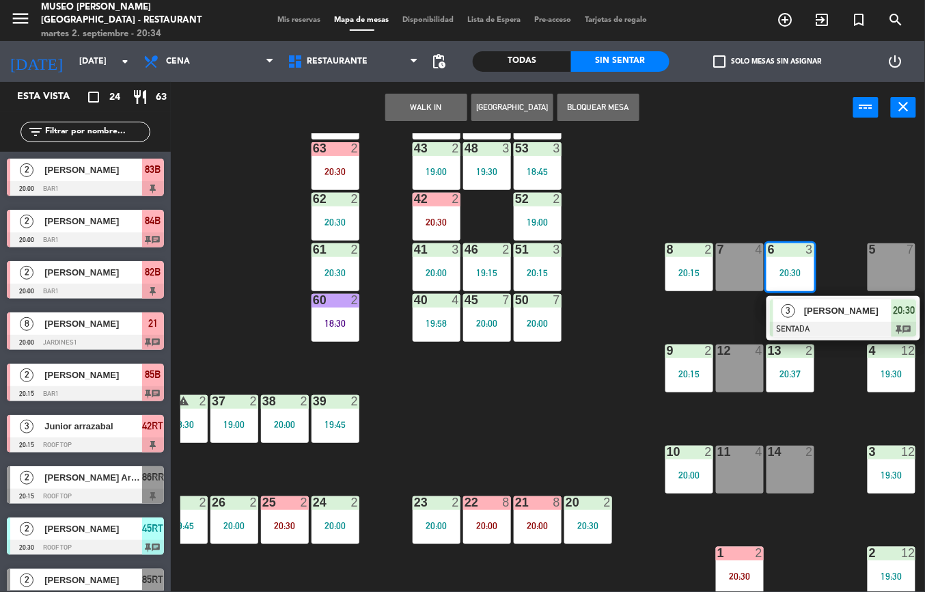
click at [849, 310] on span "[PERSON_NAME]" at bounding box center [847, 310] width 87 height 14
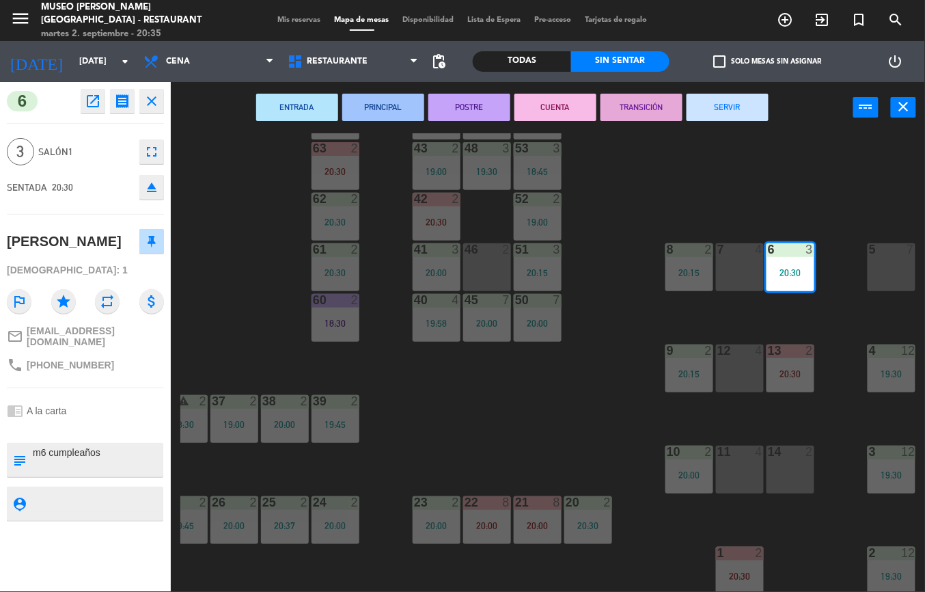
click at [843, 187] on div "44 5 20:15 49 2 19:45 54 5 18:30 64 2 19:45 48 3 19:30 53 3 18:45 63 2 20:30 43…" at bounding box center [552, 362] width 745 height 459
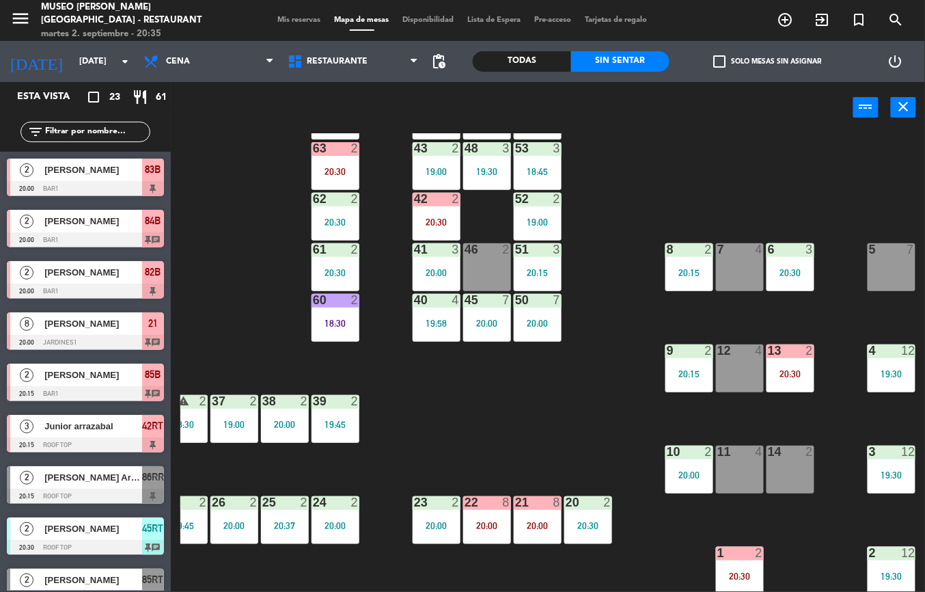
click at [791, 389] on div "13 2 20:30" at bounding box center [791, 368] width 48 height 48
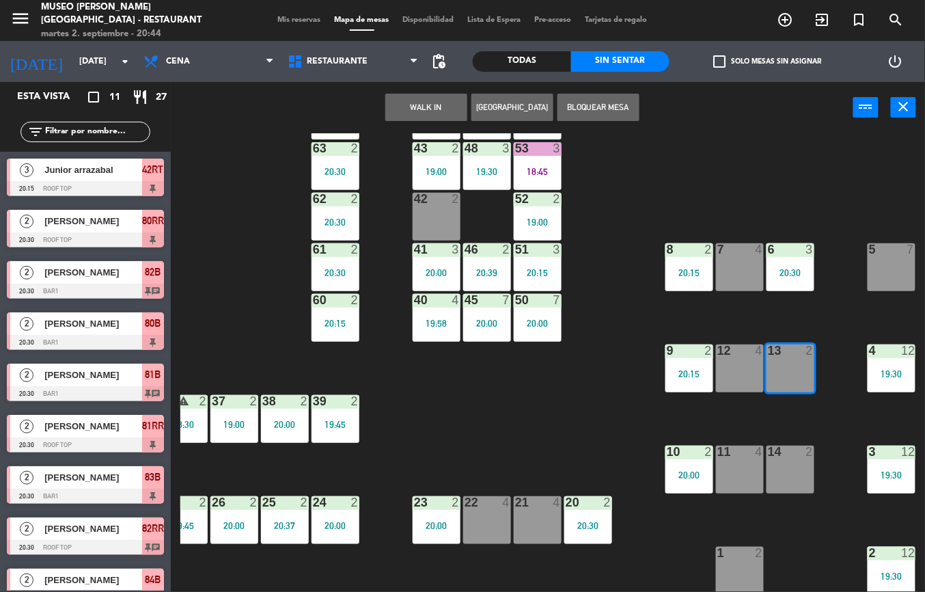
click at [511, 419] on div "44 5 20:15 49 2 19:45 54 5 18:30 64 2 20:30 48 3 19:30 53 3 18:45 63 2 20:30 43…" at bounding box center [552, 362] width 745 height 459
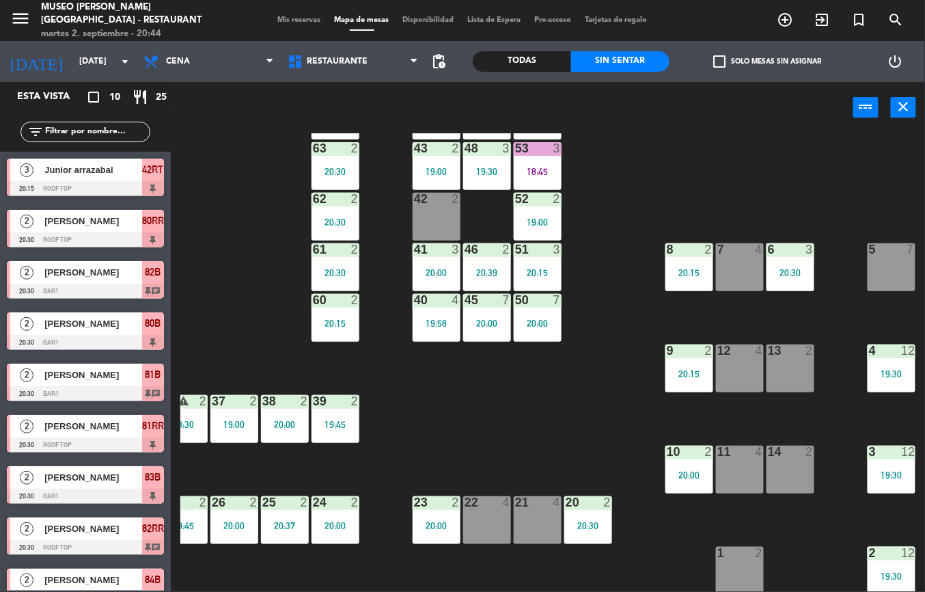
click at [696, 159] on div "44 5 20:15 49 2 19:45 54 5 18:30 64 2 20:30 48 3 19:30 53 3 18:45 63 2 20:30 43…" at bounding box center [552, 362] width 745 height 459
click at [335, 271] on div "20:30" at bounding box center [336, 273] width 48 height 10
click at [430, 213] on div "42 2" at bounding box center [437, 217] width 48 height 48
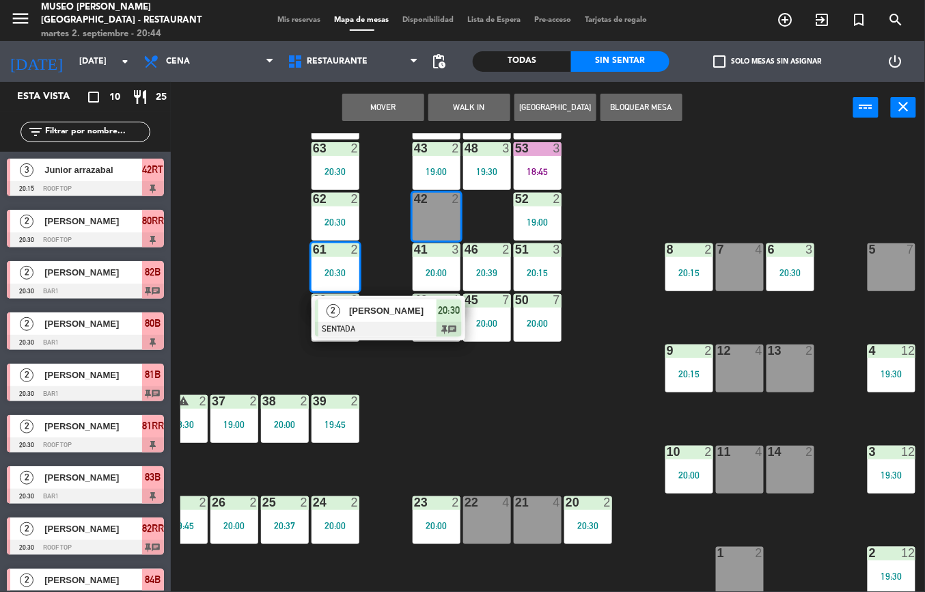
click at [381, 104] on button "Mover" at bounding box center [383, 107] width 82 height 27
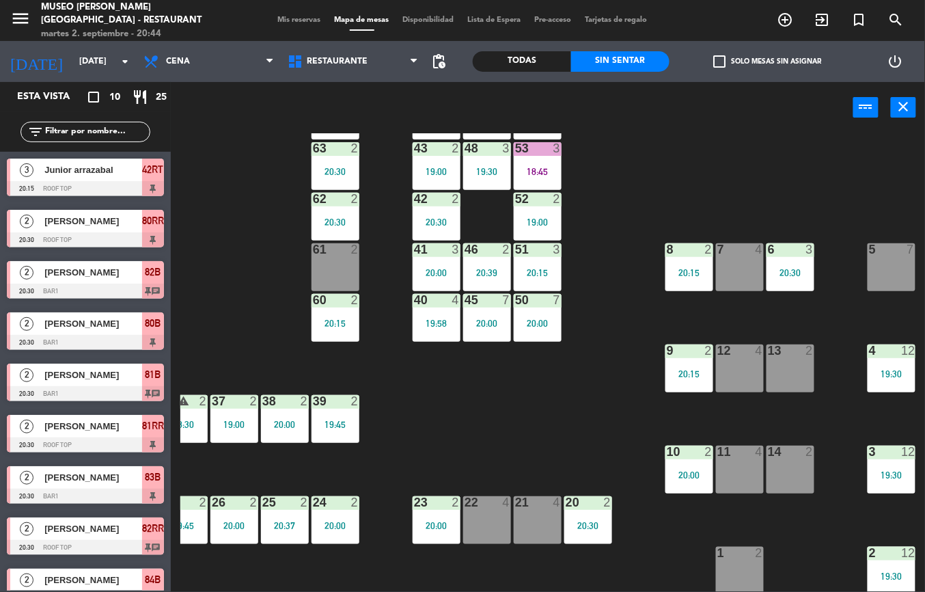
click at [709, 171] on div "44 5 20:15 49 2 19:45 54 5 18:30 64 2 20:30 48 3 19:30 53 3 18:45 63 2 20:30 43…" at bounding box center [552, 362] width 745 height 459
click at [415, 198] on div "42" at bounding box center [414, 199] width 1 height 12
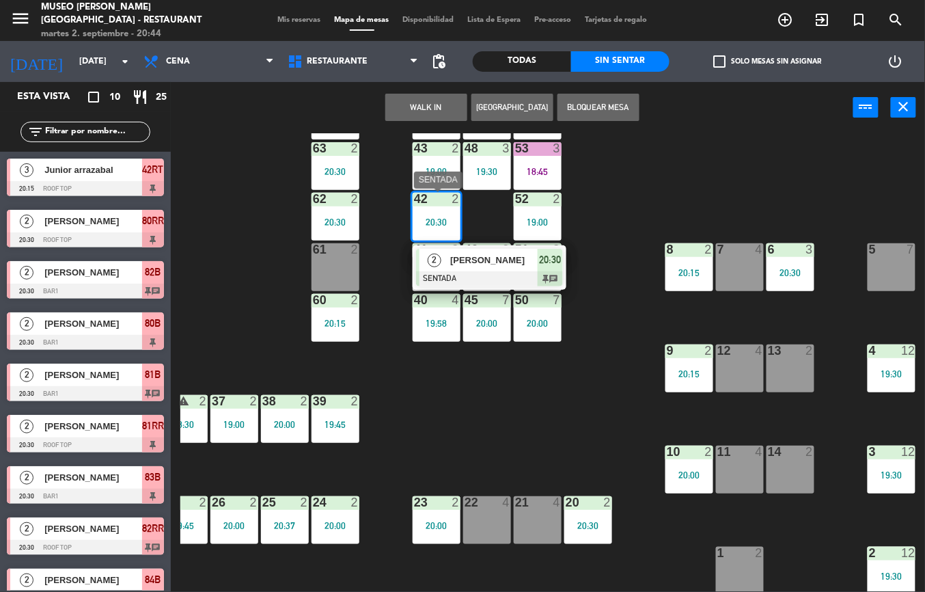
click at [474, 249] on div "[PERSON_NAME]" at bounding box center [493, 260] width 89 height 23
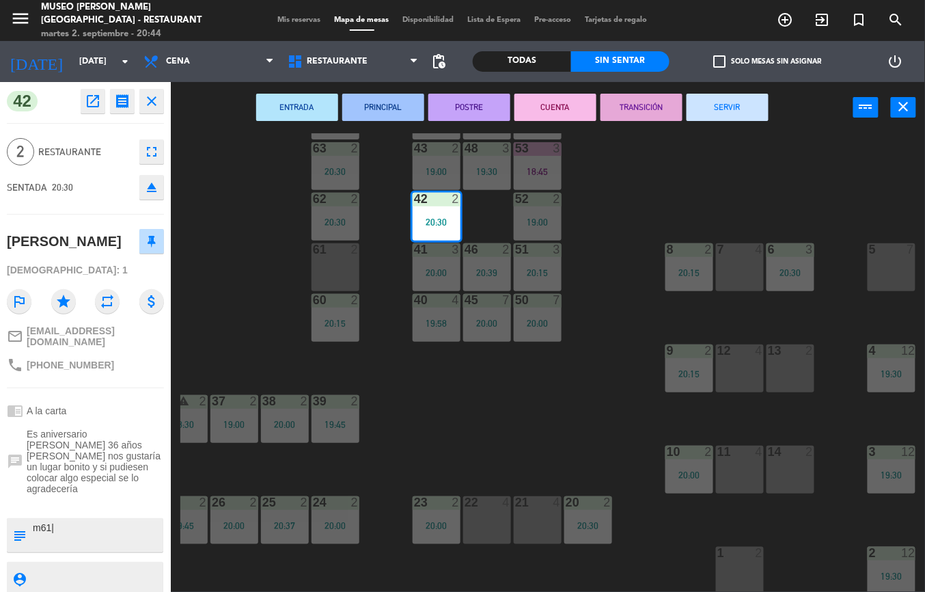
click at [64, 521] on textarea at bounding box center [96, 535] width 131 height 29
click at [75, 521] on textarea at bounding box center [96, 535] width 131 height 29
type textarea "m"
type textarea "m42"
click at [64, 146] on span "Restaurante" at bounding box center [85, 152] width 94 height 16
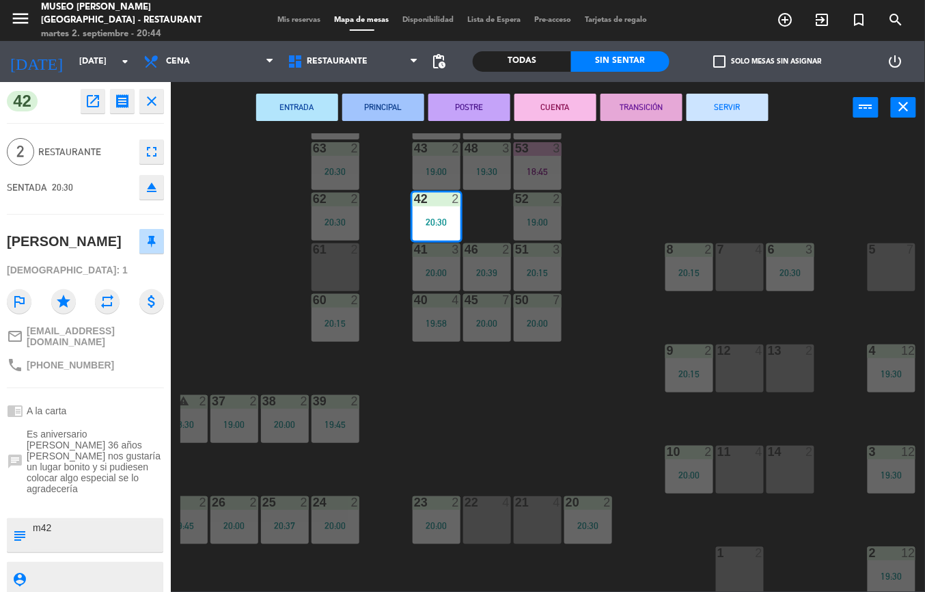
click at [796, 170] on div "44 5 20:15 49 2 19:45 54 5 18:30 64 2 20:30 48 3 19:30 53 3 18:45 63 2 20:30 43…" at bounding box center [552, 362] width 745 height 459
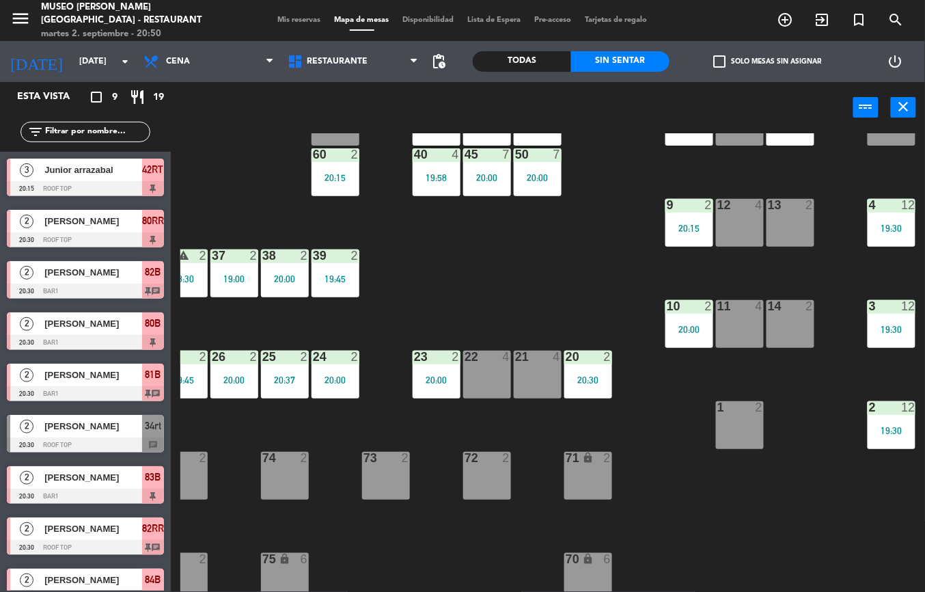
scroll to position [223, 225]
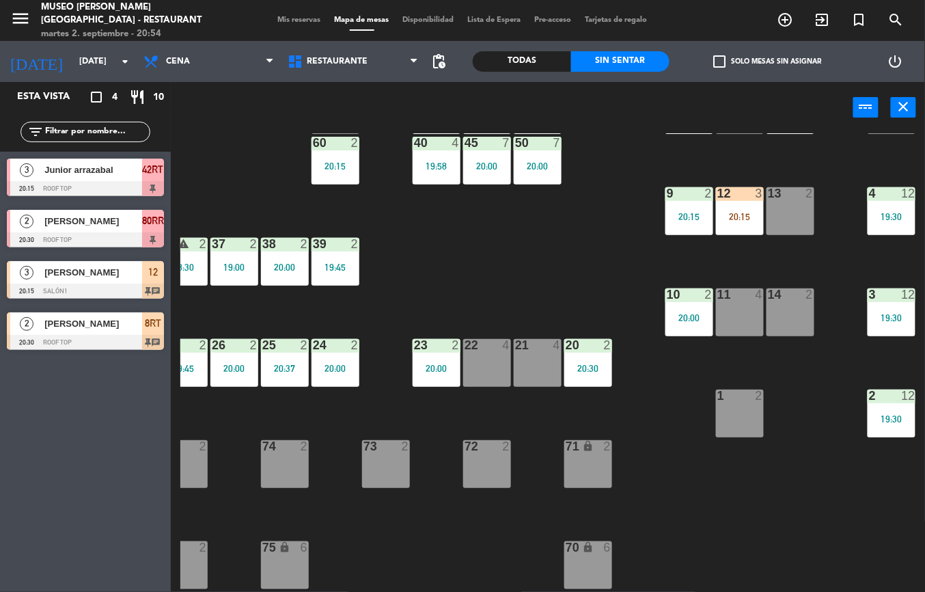
click at [657, 492] on div "44 5 20:15 49 2 19:45 54 5 18:30 64 2 20:30 48 3 19:30 53 4 63 2 20:30 43 2 19:…" at bounding box center [552, 362] width 745 height 459
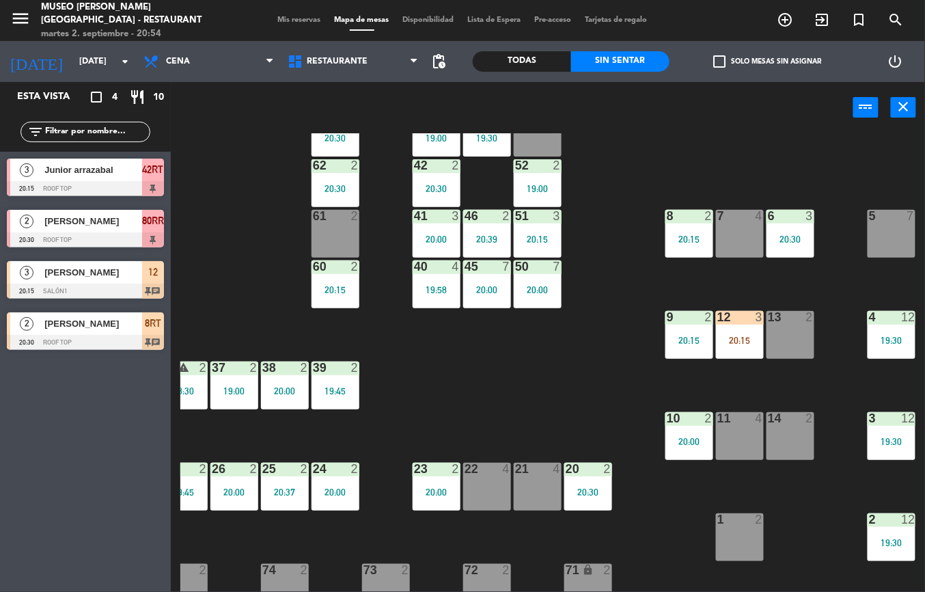
scroll to position [101, 225]
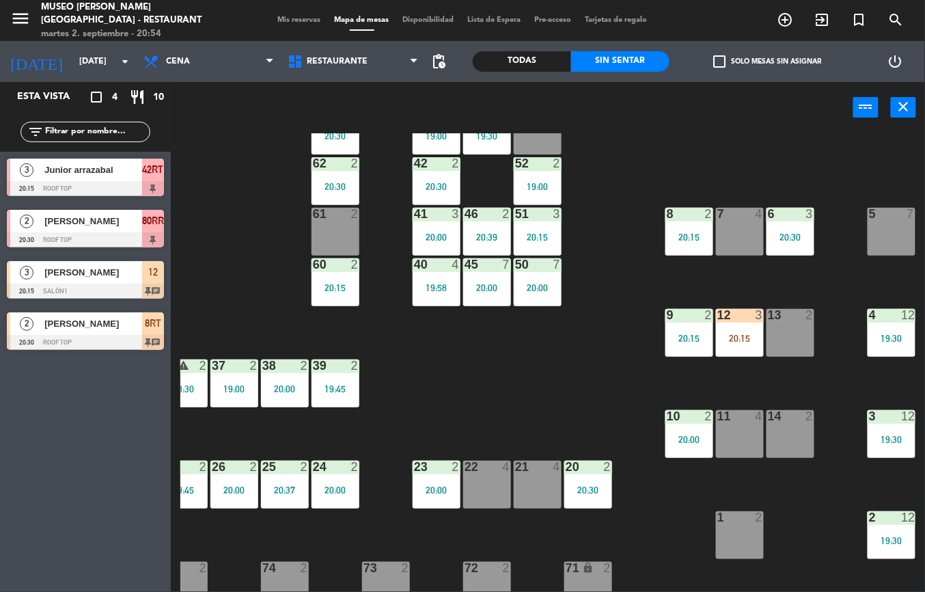
click at [684, 333] on div "20:15" at bounding box center [690, 338] width 48 height 10
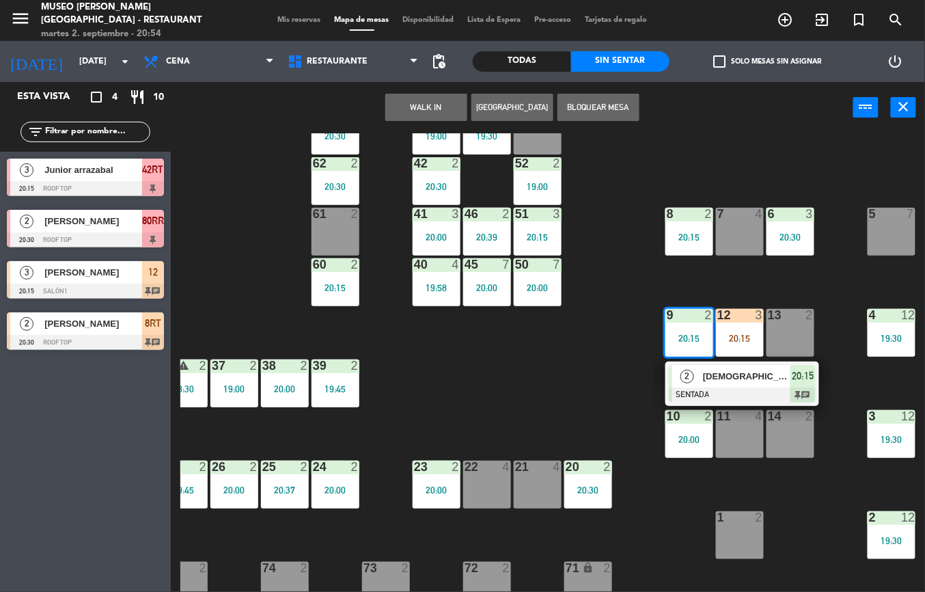
click at [716, 375] on span "[DEMOGRAPHIC_DATA][PERSON_NAME]" at bounding box center [746, 376] width 87 height 14
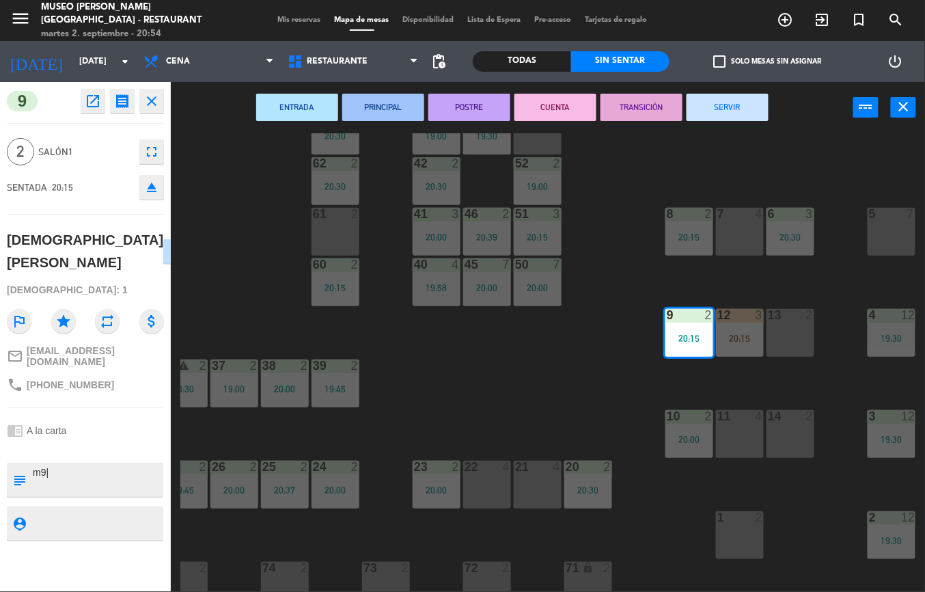
click at [97, 96] on icon "open_in_new" at bounding box center [93, 101] width 16 height 16
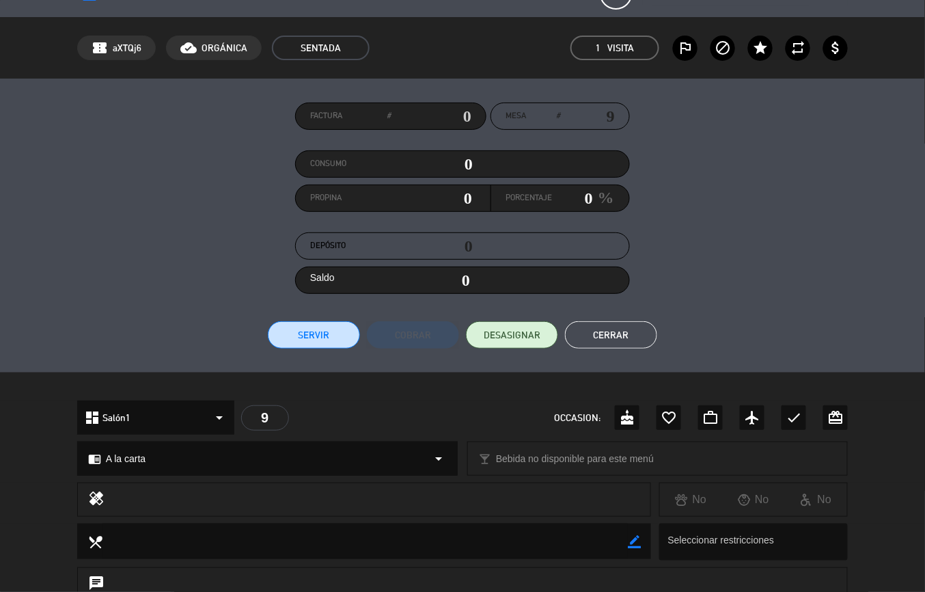
scroll to position [0, 0]
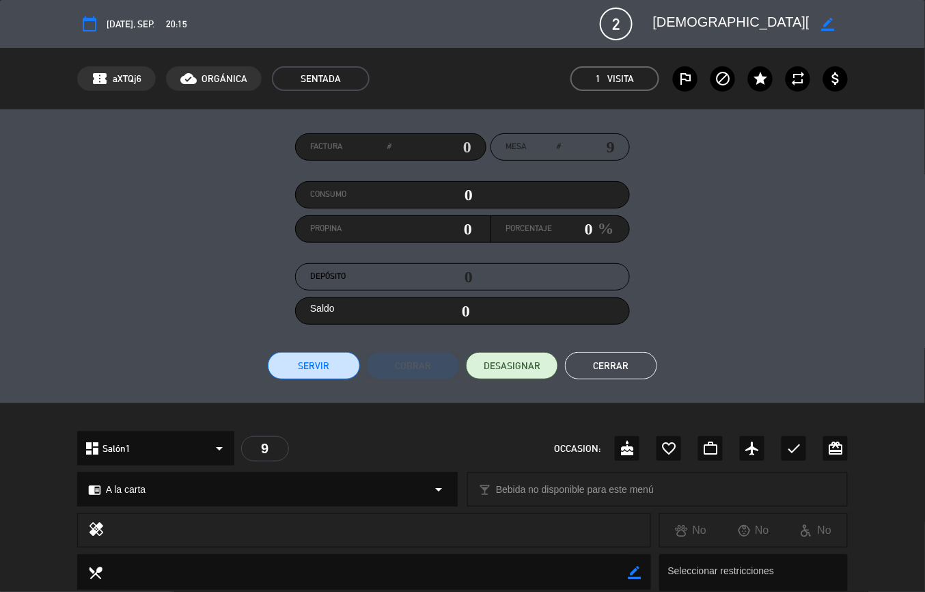
click at [627, 370] on button "Cerrar" at bounding box center [611, 365] width 92 height 27
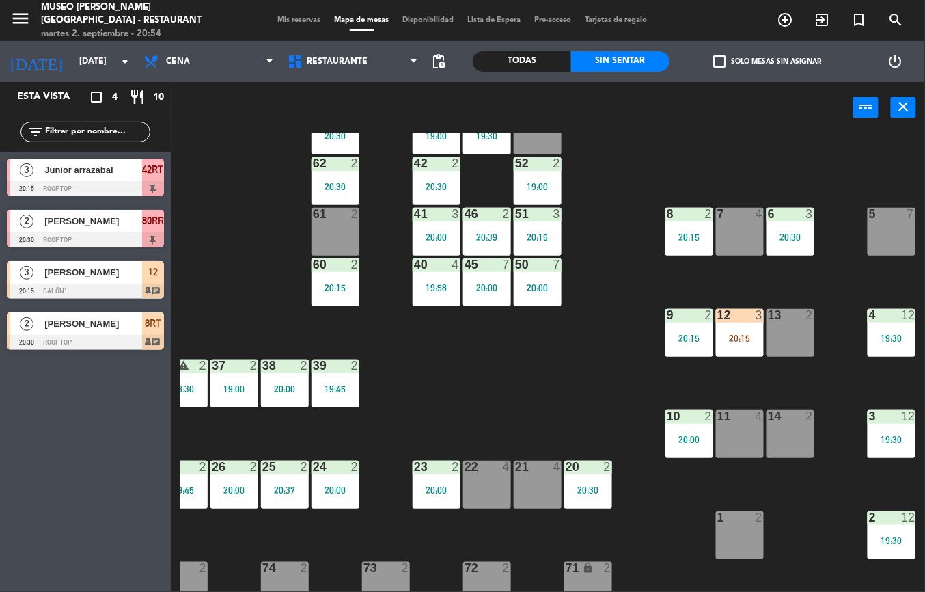
click at [755, 327] on div "12 3 20:15" at bounding box center [740, 333] width 48 height 48
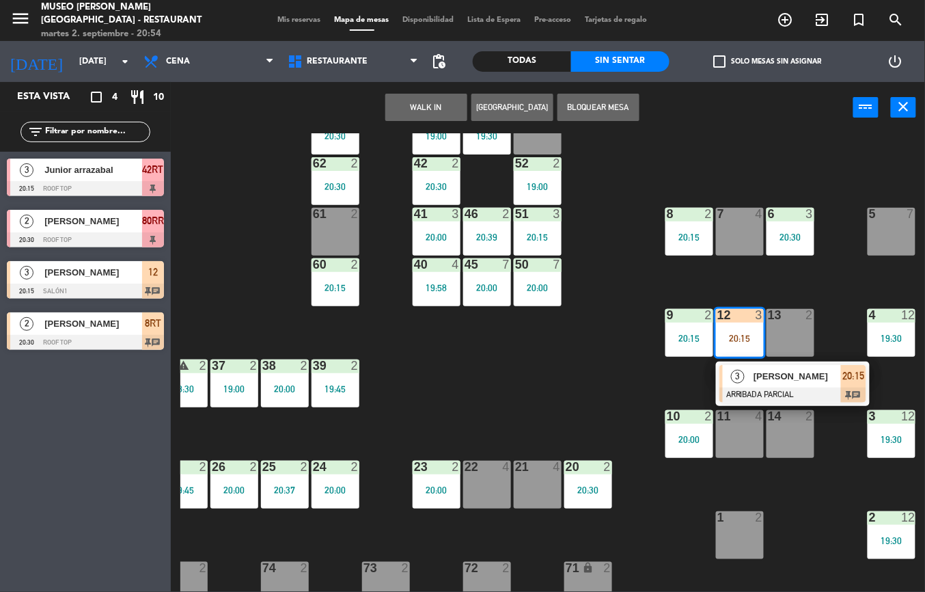
click at [785, 376] on span "[PERSON_NAME]" at bounding box center [797, 376] width 87 height 14
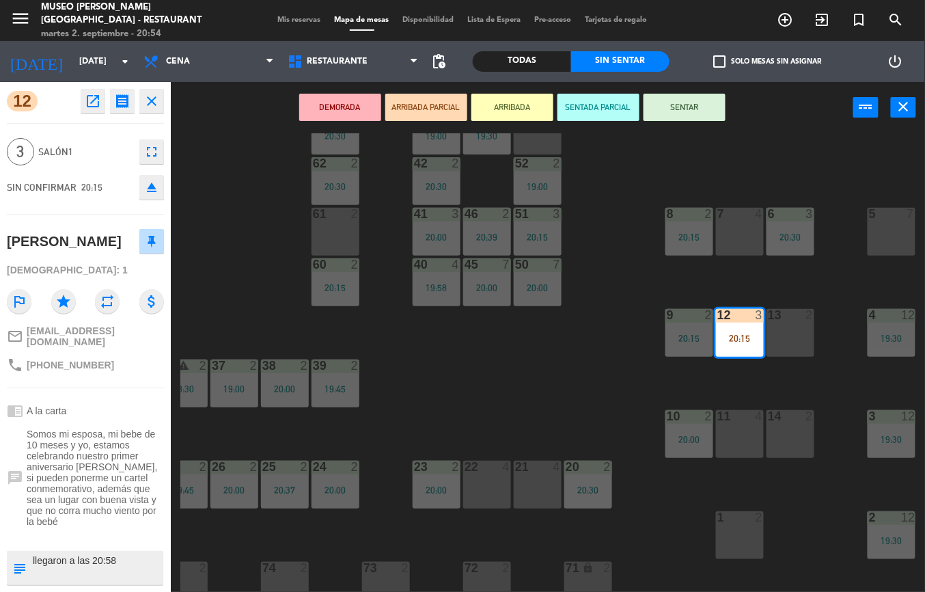
click at [556, 400] on div "44 5 20:15 49 2 19:45 54 5 18:30 64 2 20:30 48 3 19:30 53 4 63 2 20:30 43 2 19:…" at bounding box center [552, 362] width 745 height 459
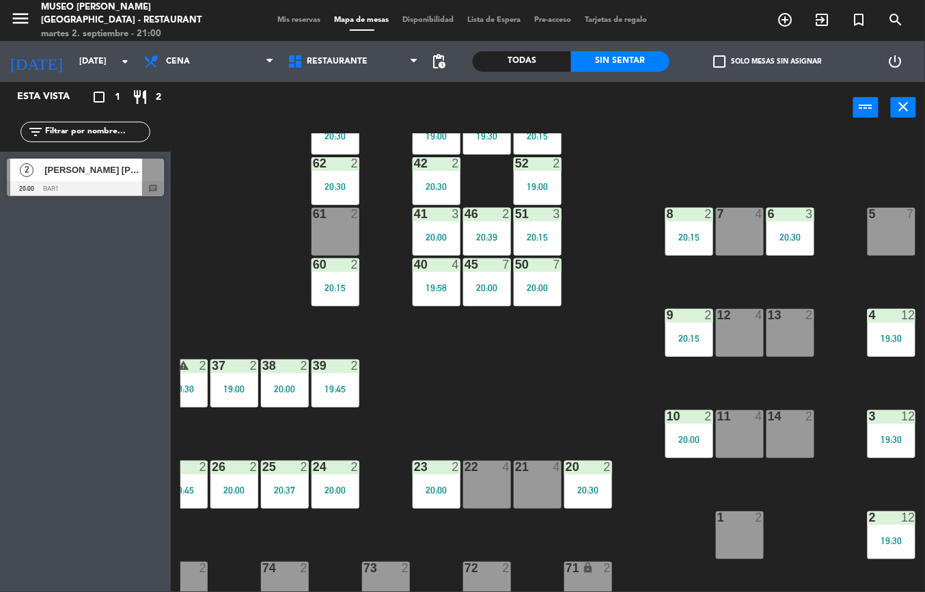
click at [578, 408] on div "44 5 20:15 49 2 19:45 54 5 18:30 64 2 20:30 48 3 19:30 53 3 20:15 63 2 20:30 43…" at bounding box center [552, 362] width 745 height 459
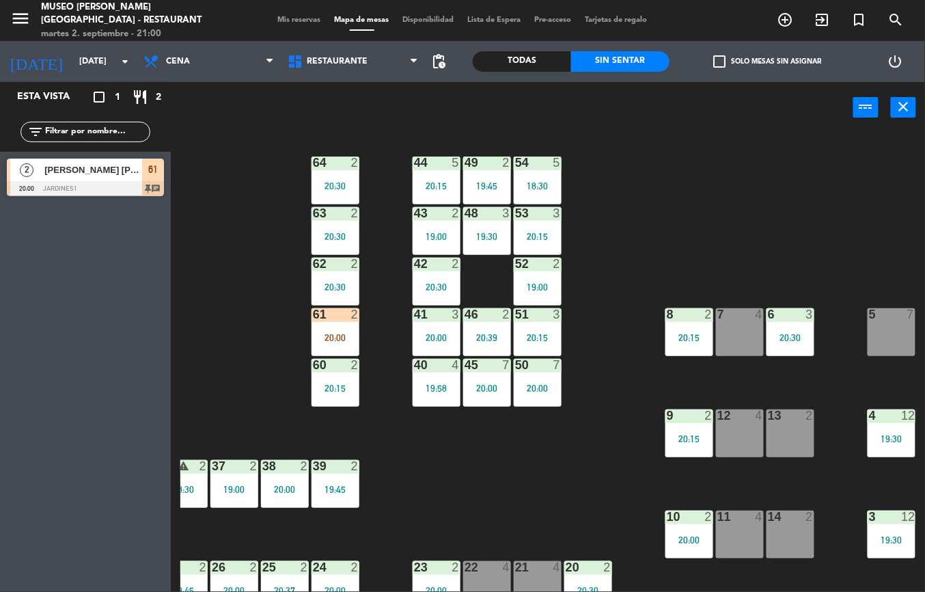
scroll to position [0, 225]
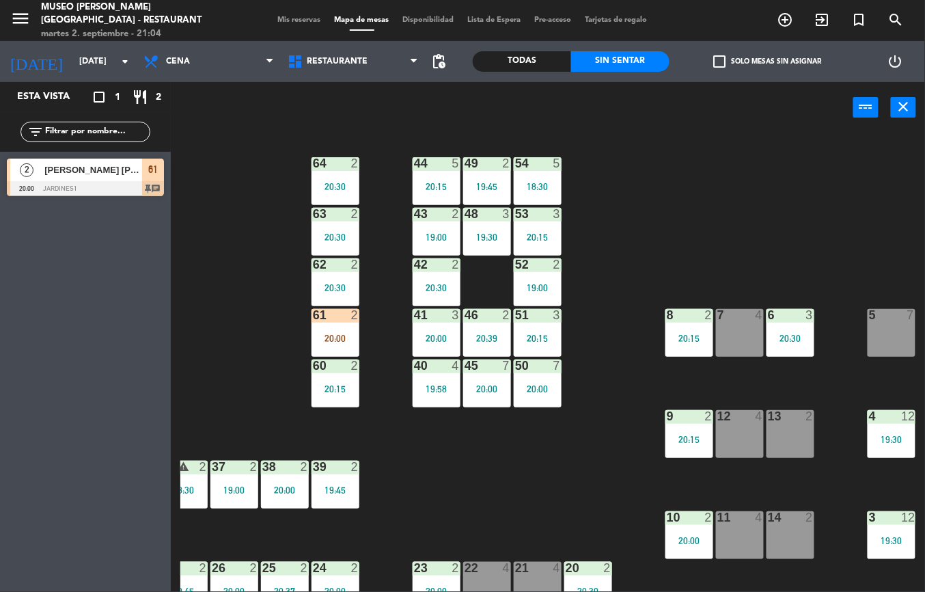
click at [347, 315] on div "2" at bounding box center [358, 315] width 23 height 12
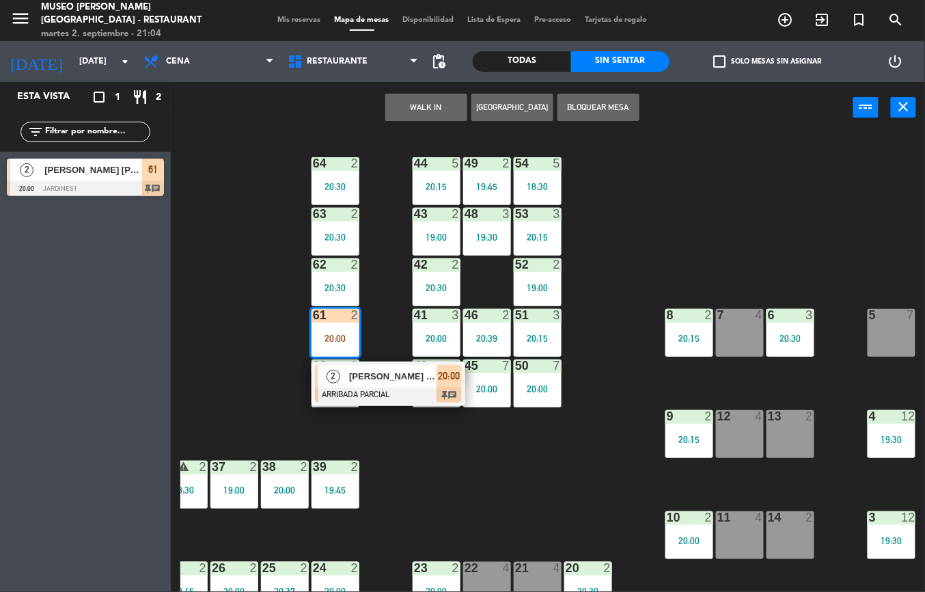
click at [419, 376] on span "[PERSON_NAME] [PERSON_NAME]" at bounding box center [392, 376] width 87 height 14
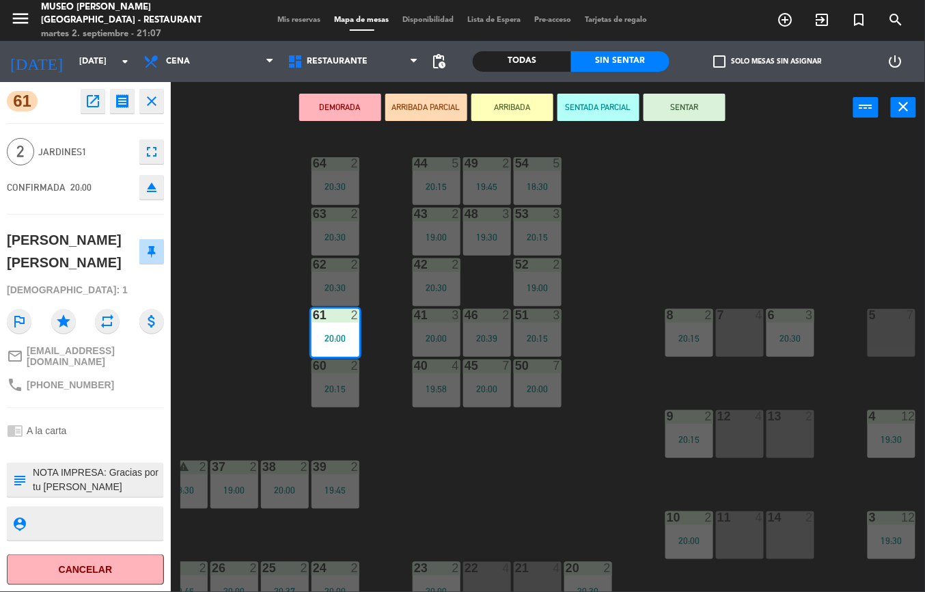
click at [562, 496] on div "44 5 20:15 49 2 19:45 54 5 18:30 64 2 20:30 48 3 19:30 53 3 20:15 63 2 20:30 43…" at bounding box center [552, 362] width 745 height 459
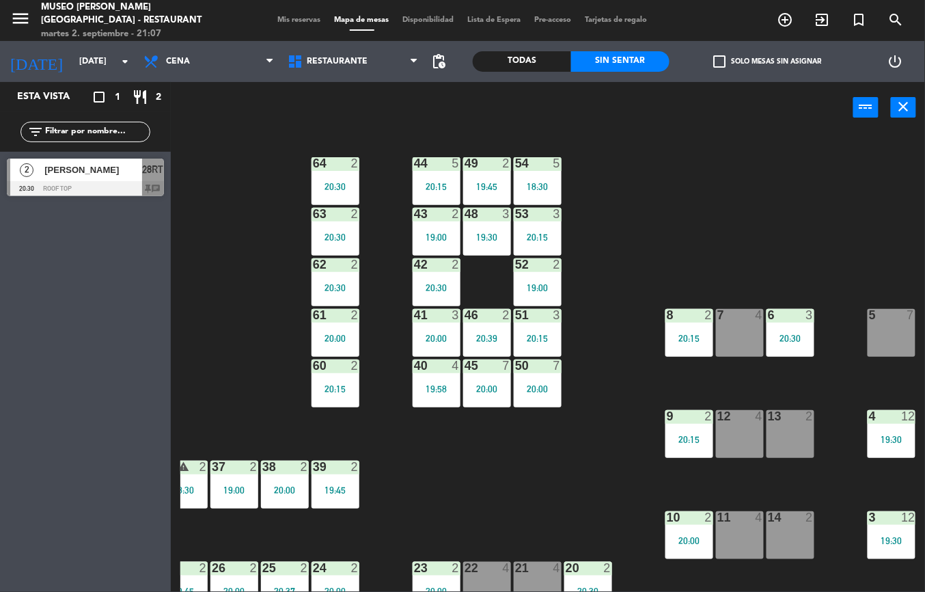
click at [480, 498] on div "44 5 20:15 49 2 19:45 54 5 18:30 64 2 20:30 48 3 19:30 53 3 20:15 63 2 20:30 43…" at bounding box center [552, 362] width 745 height 459
click at [327, 388] on div "20:15" at bounding box center [336, 389] width 48 height 10
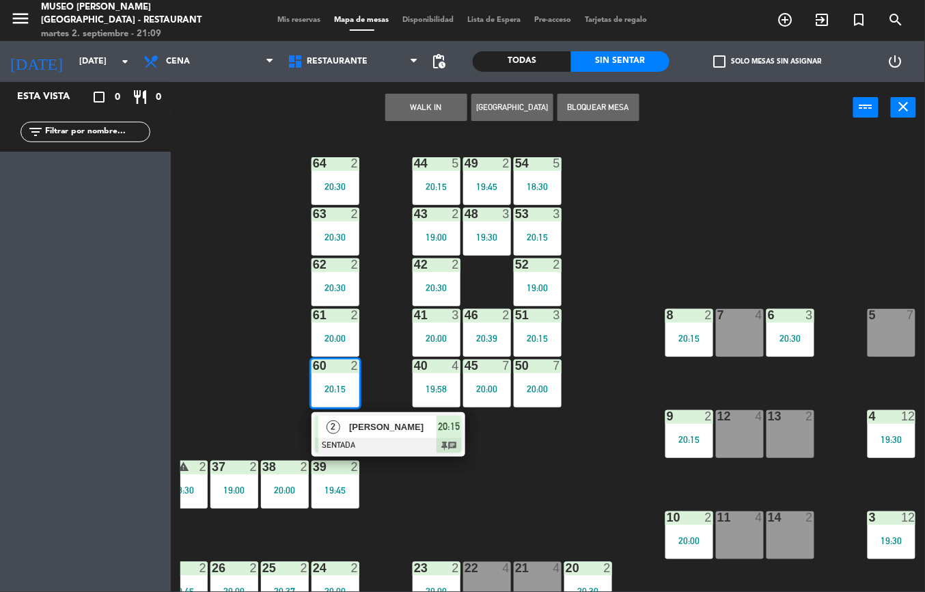
click at [578, 476] on div "44 5 20:15 49 2 19:45 54 5 18:30 64 2 20:30 48 3 19:30 53 3 20:15 63 2 20:30 43…" at bounding box center [552, 362] width 745 height 459
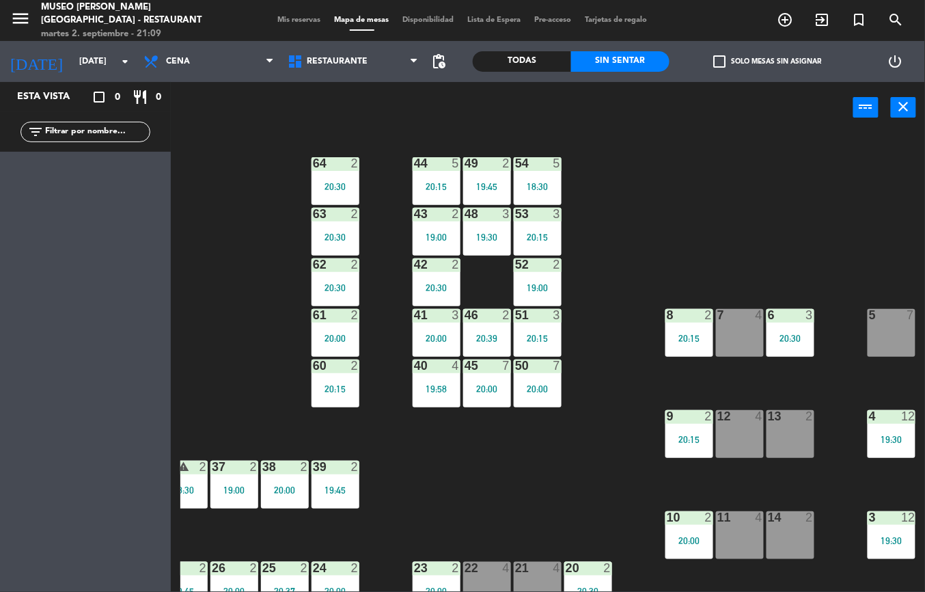
click at [343, 328] on div "61 2 20:00" at bounding box center [336, 333] width 48 height 48
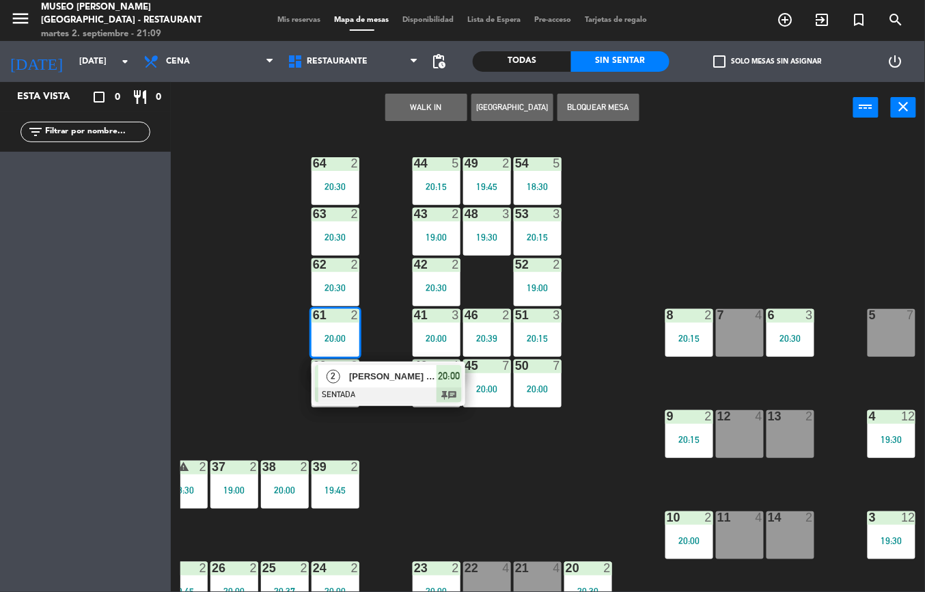
click at [381, 378] on span "[PERSON_NAME] [PERSON_NAME]" at bounding box center [392, 376] width 87 height 14
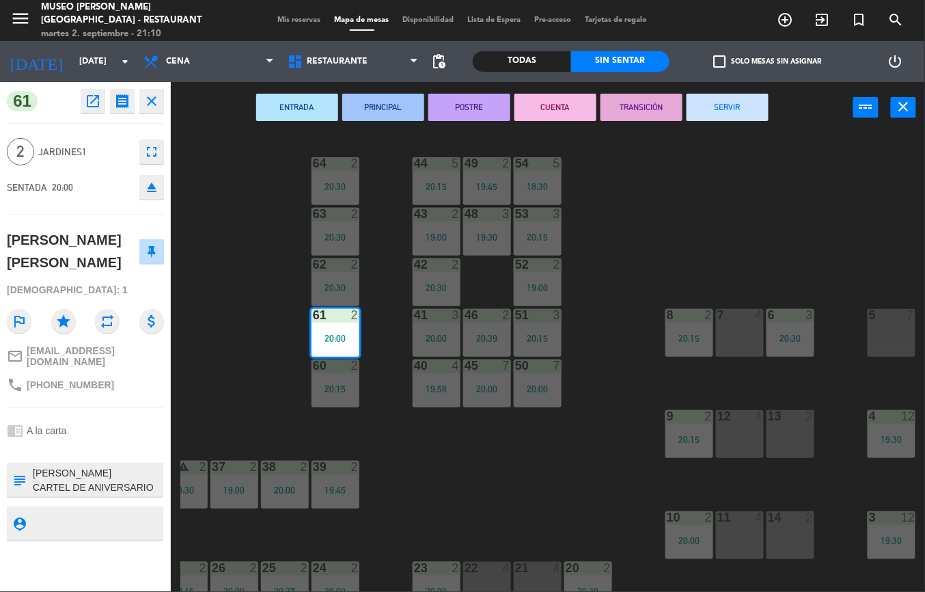
scroll to position [31, 0]
click at [530, 510] on div "44 5 20:15 49 2 19:45 54 5 18:30 64 2 20:30 48 3 19:30 53 3 20:15 63 2 20:30 43…" at bounding box center [552, 362] width 745 height 459
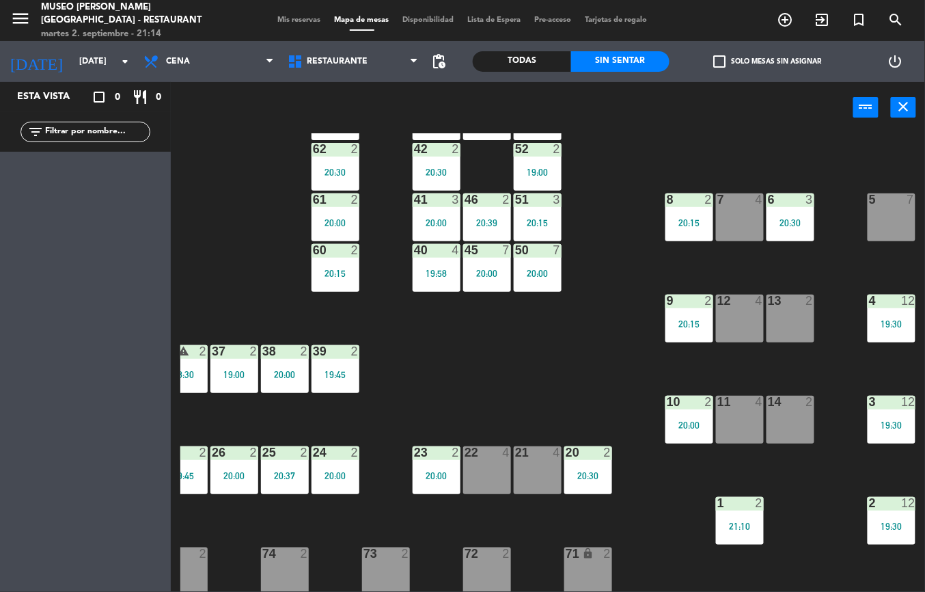
scroll to position [116, 225]
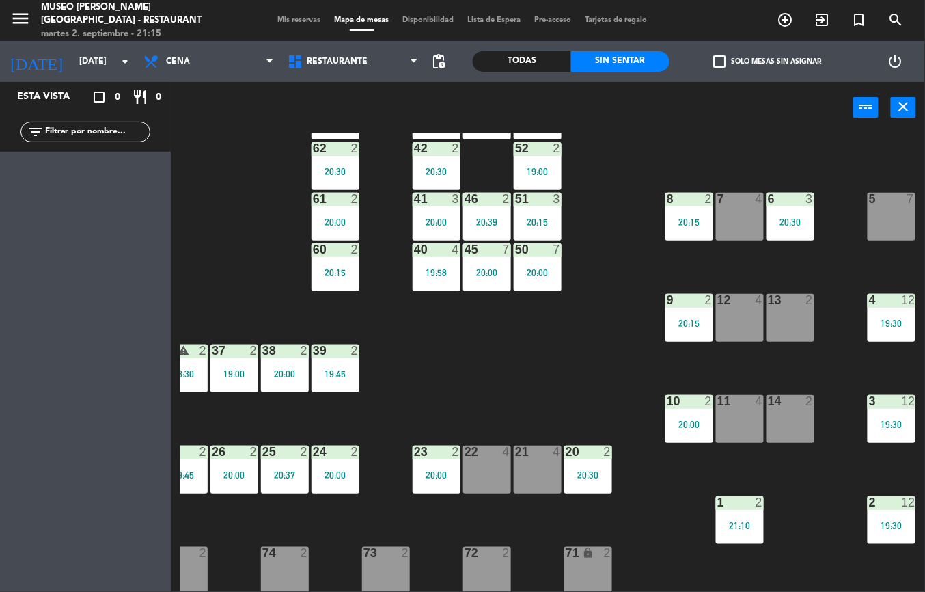
click at [507, 355] on div "44 5 20:15 49 2 19:45 54 5 18:30 64 2 20:30 48 3 19:30 53 3 20:15 63 2 20:30 43…" at bounding box center [552, 362] width 745 height 459
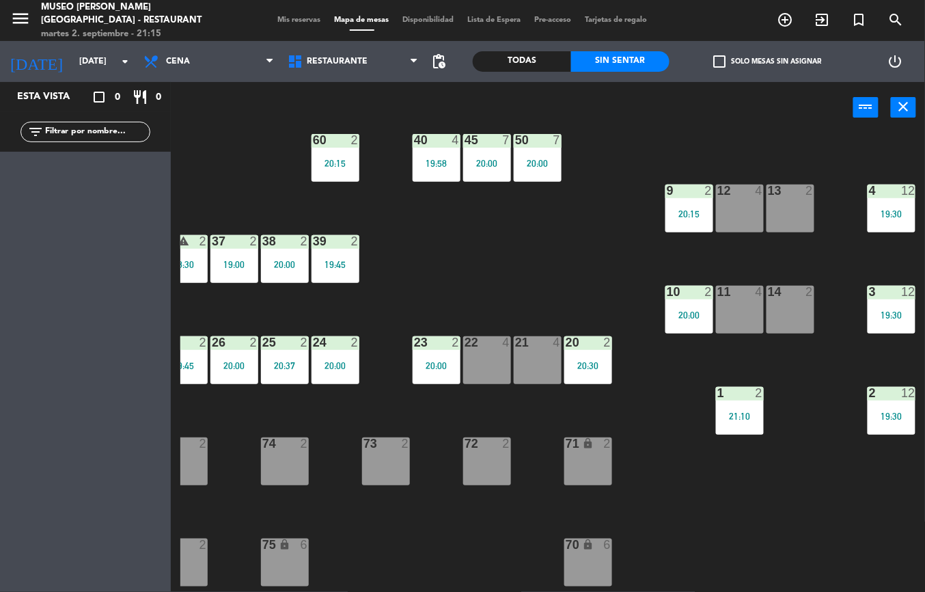
scroll to position [253, 225]
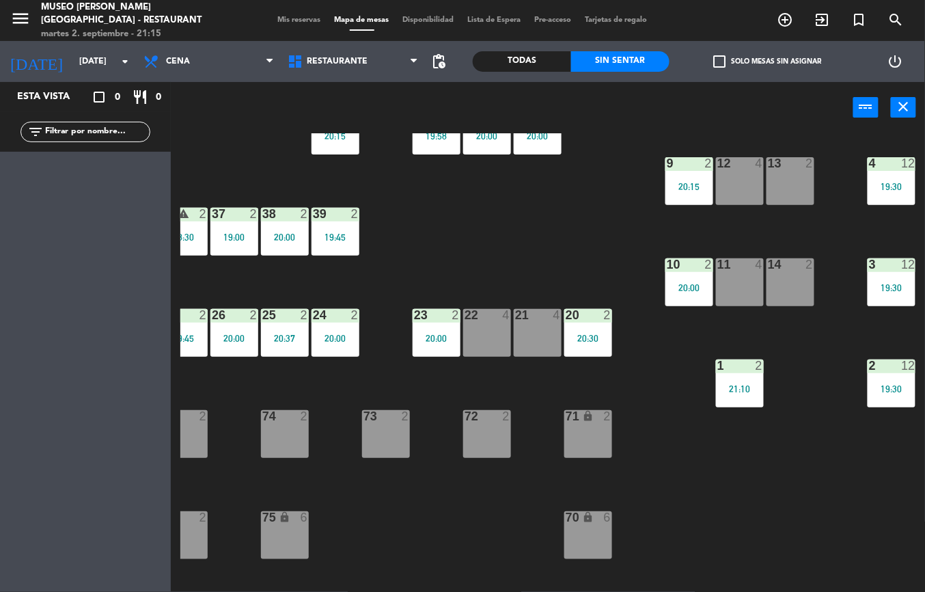
click at [733, 384] on div "21:10" at bounding box center [740, 389] width 48 height 10
click at [809, 518] on div "44 5 20:15 49 2 19:45 54 5 18:30 64 2 20:30 48 3 19:30 53 3 20:15 63 2 20:30 43…" at bounding box center [552, 362] width 745 height 459
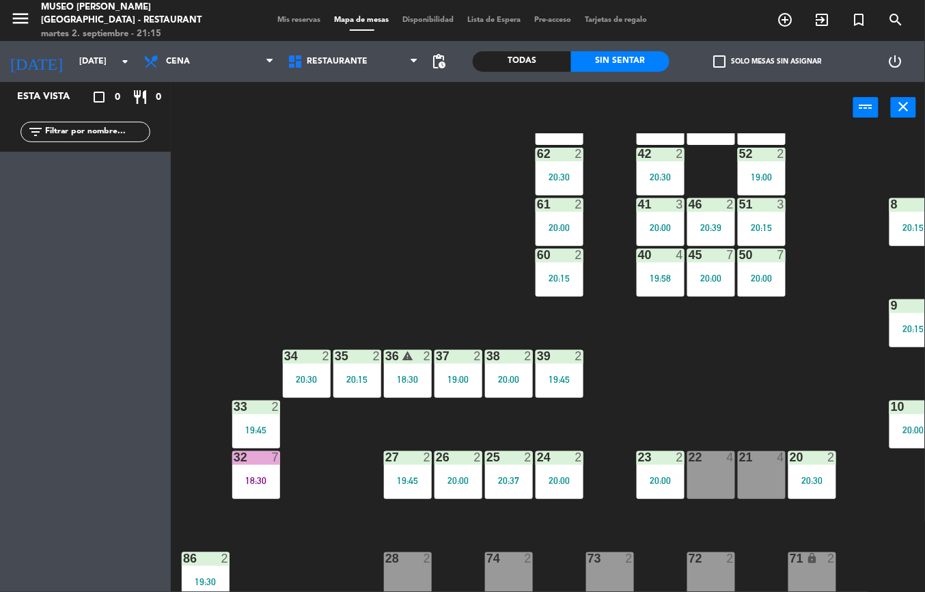
scroll to position [193, 1]
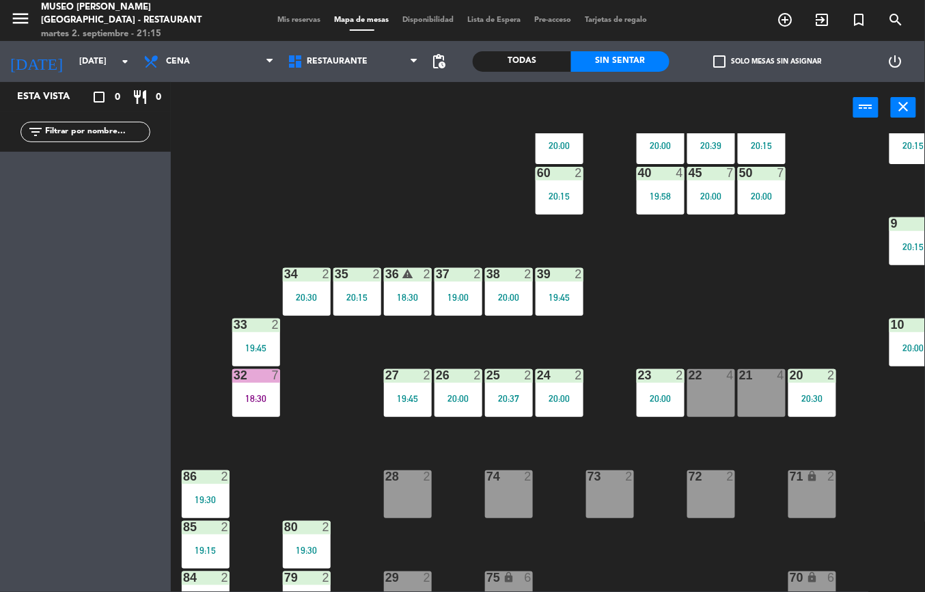
click at [256, 397] on div "18:30" at bounding box center [256, 399] width 48 height 10
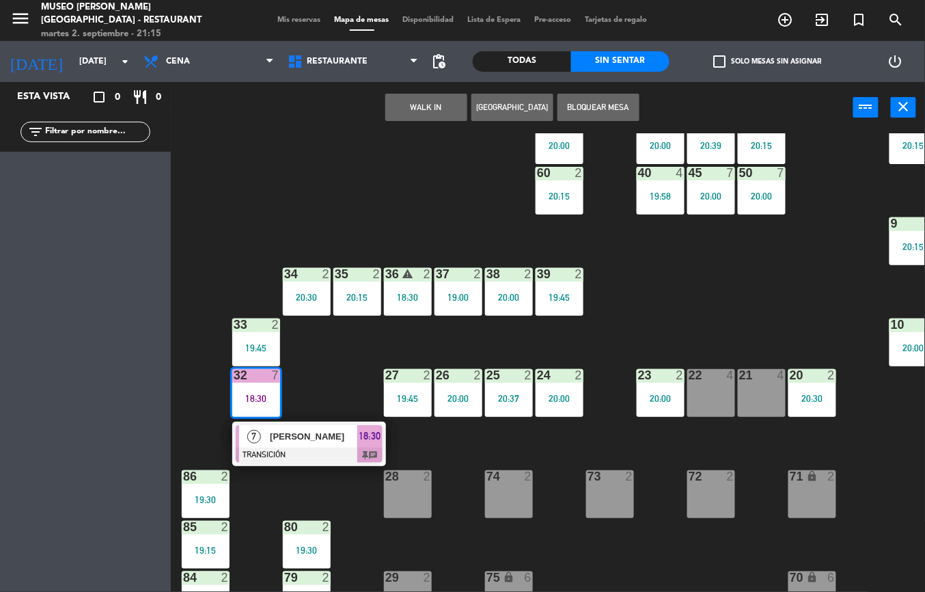
click at [309, 443] on span "[PERSON_NAME]" at bounding box center [313, 436] width 87 height 14
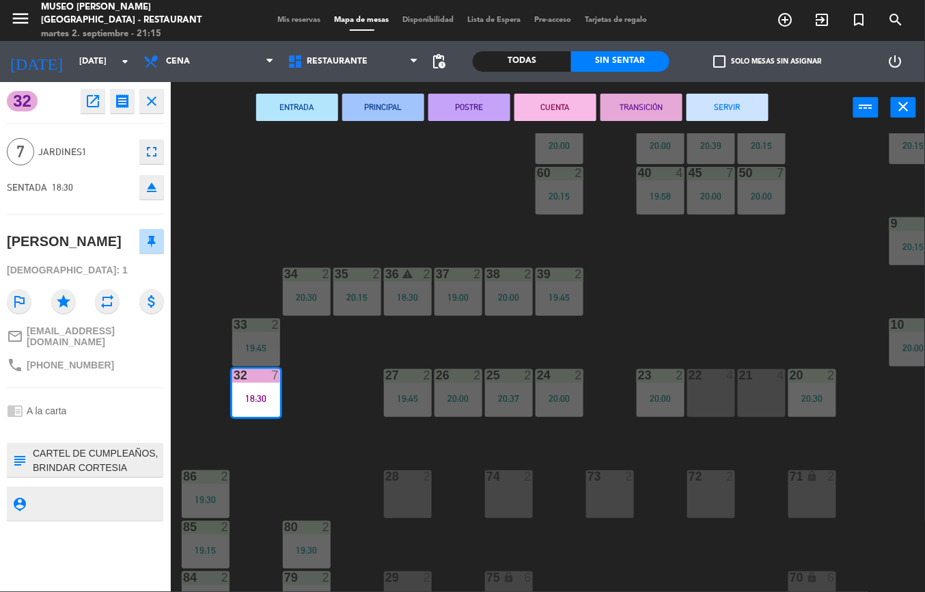
scroll to position [0, 0]
click at [238, 474] on div "2" at bounding box center [228, 476] width 23 height 12
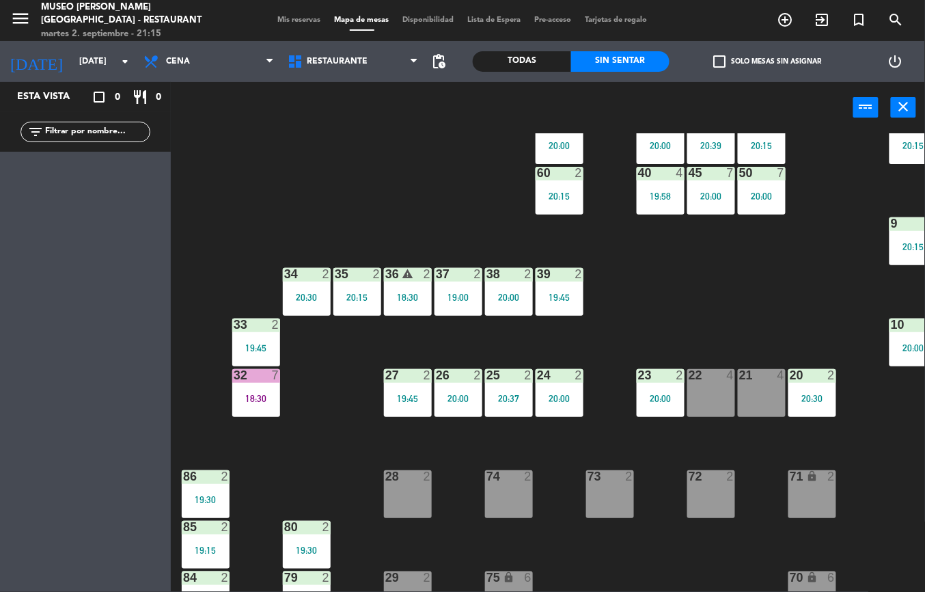
click at [313, 466] on div "44 5 20:15 49 2 19:45 54 5 18:30 64 2 20:30 48 3 19:30 53 3 20:15 63 2 20:30 43…" at bounding box center [552, 362] width 745 height 459
click at [706, 290] on div "44 5 20:15 49 2 19:45 54 5 18:30 64 2 20:30 48 3 19:30 53 3 20:15 63 2 20:30 43…" at bounding box center [552, 362] width 745 height 459
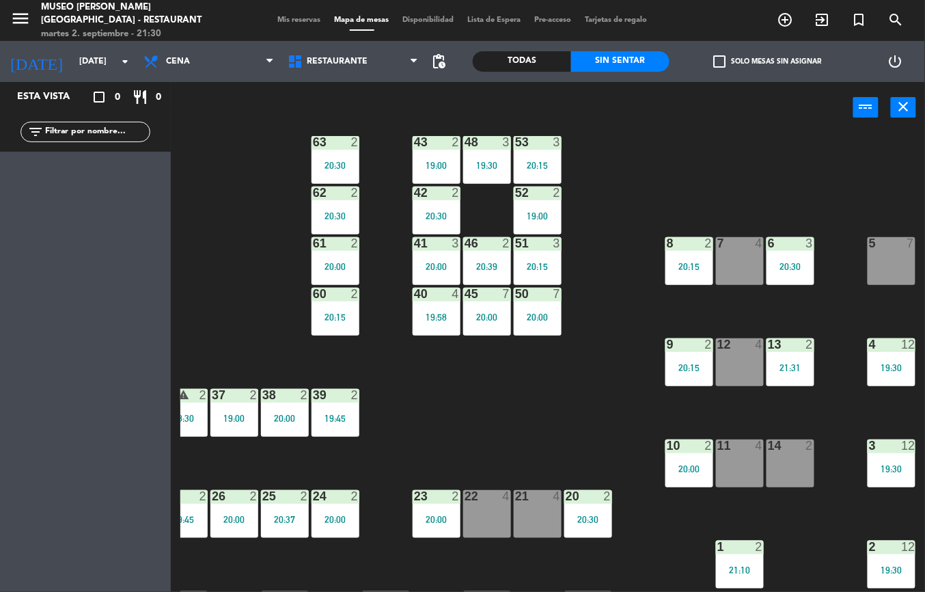
scroll to position [72, 225]
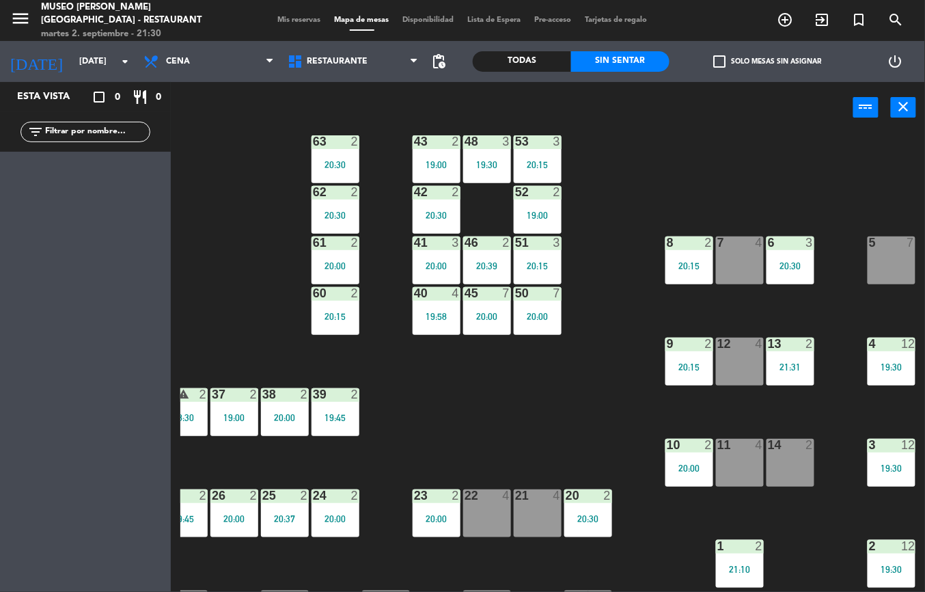
click at [794, 367] on div "21:31" at bounding box center [791, 367] width 48 height 10
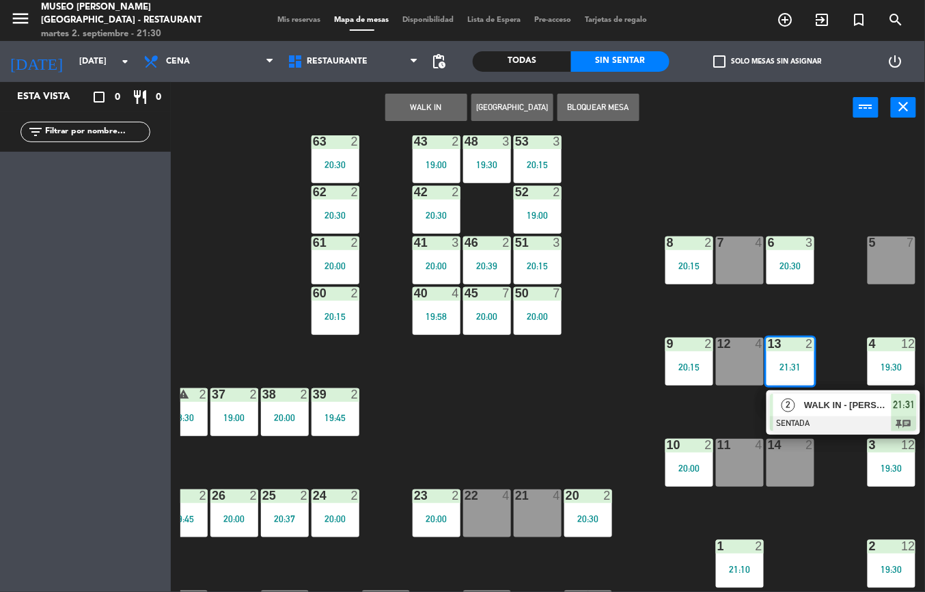
click at [819, 398] on span "WALK IN - [PERSON_NAME]" at bounding box center [847, 405] width 87 height 14
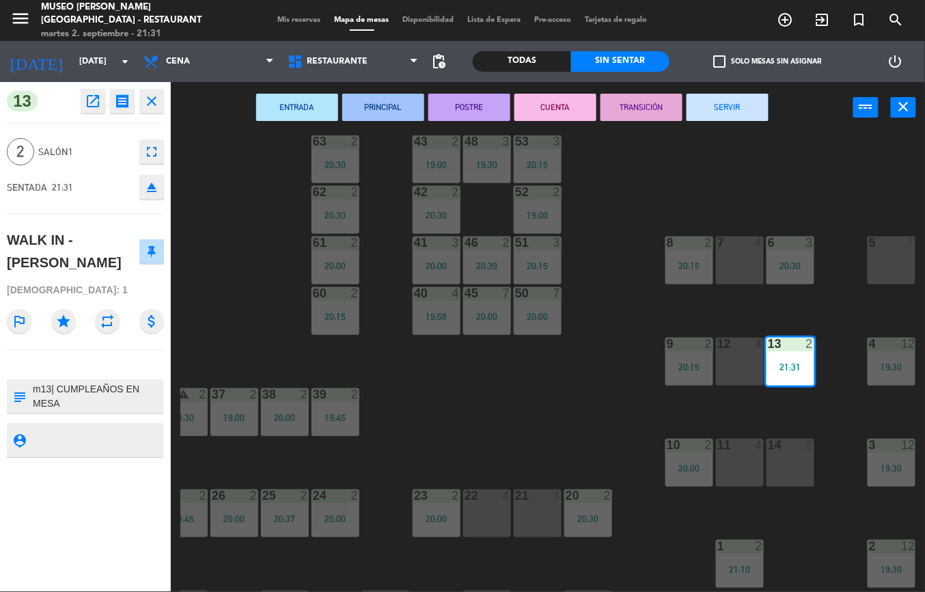
click at [561, 422] on div "44 5 20:15 49 2 19:45 54 5 18:30 64 2 20:30 48 3 19:30 53 3 20:15 63 2 20:30 43…" at bounding box center [552, 362] width 745 height 459
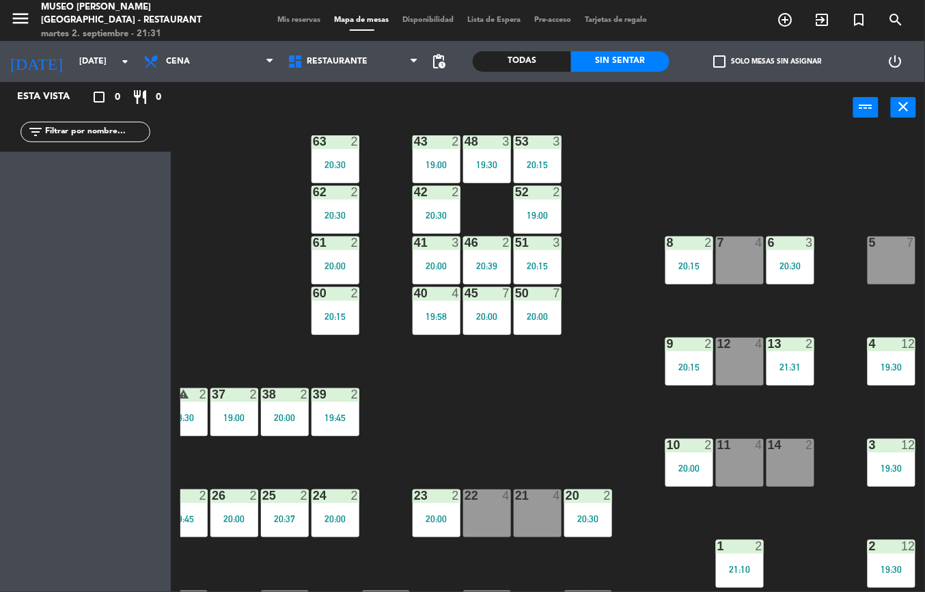
click at [789, 362] on div "21:31" at bounding box center [791, 367] width 48 height 10
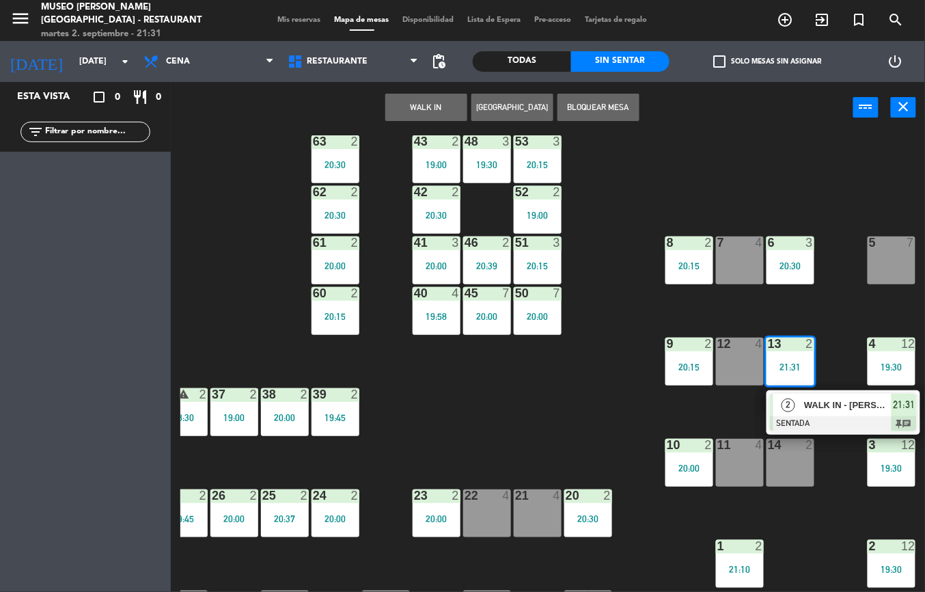
click at [835, 406] on span "WALK IN - [PERSON_NAME]" at bounding box center [847, 405] width 87 height 14
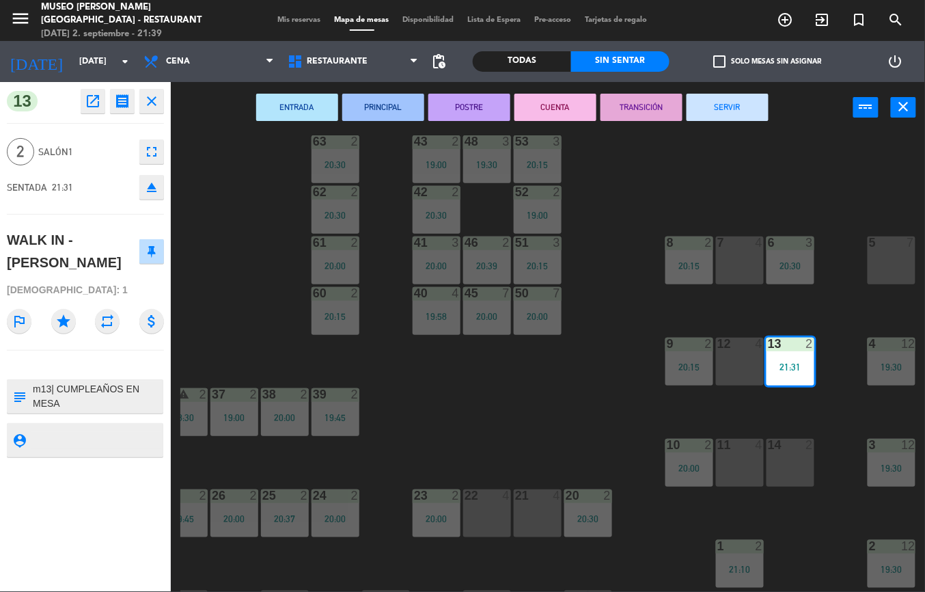
click at [605, 306] on div "44 5 20:15 49 2 19:45 54 5 18:30 64 2 20:30 48 3 19:30 53 3 20:15 63 2 20:30 43…" at bounding box center [552, 362] width 745 height 459
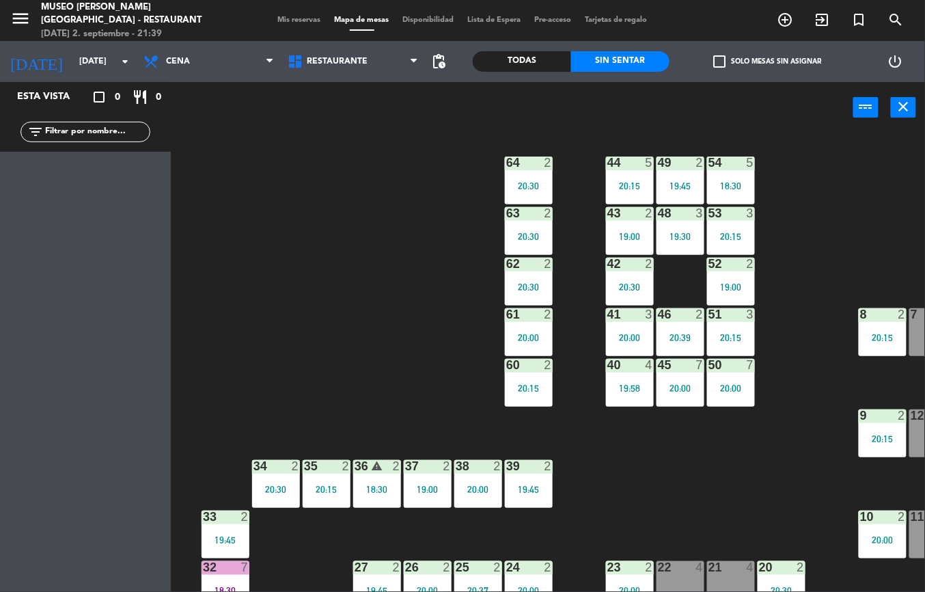
scroll to position [1, 31]
click at [743, 164] on div "5" at bounding box center [754, 163] width 23 height 12
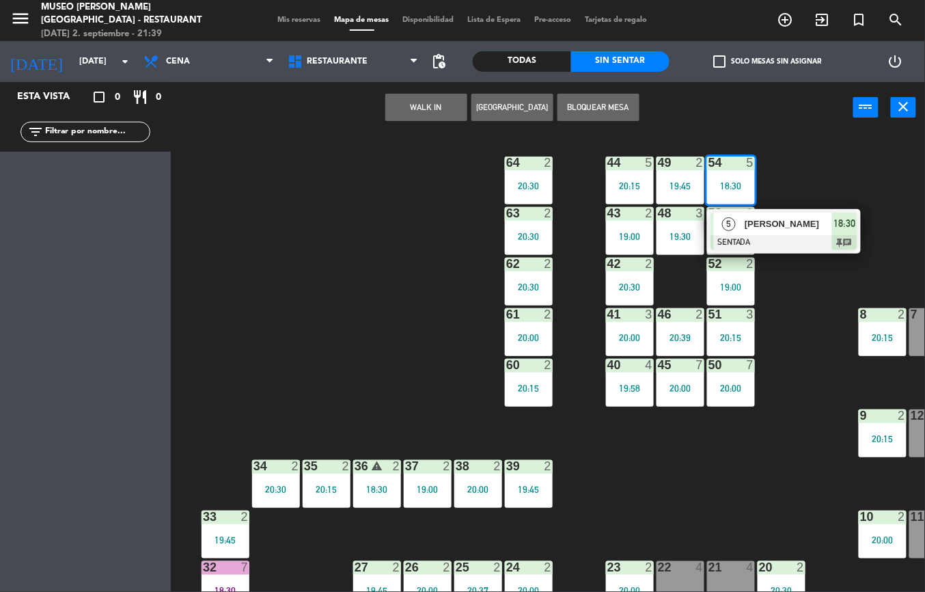
click at [627, 484] on div "44 5 20:15 49 2 19:45 54 5 18:30 5 [PERSON_NAME] SENTADA 18:30 chat 64 2 20:30 …" at bounding box center [552, 362] width 745 height 459
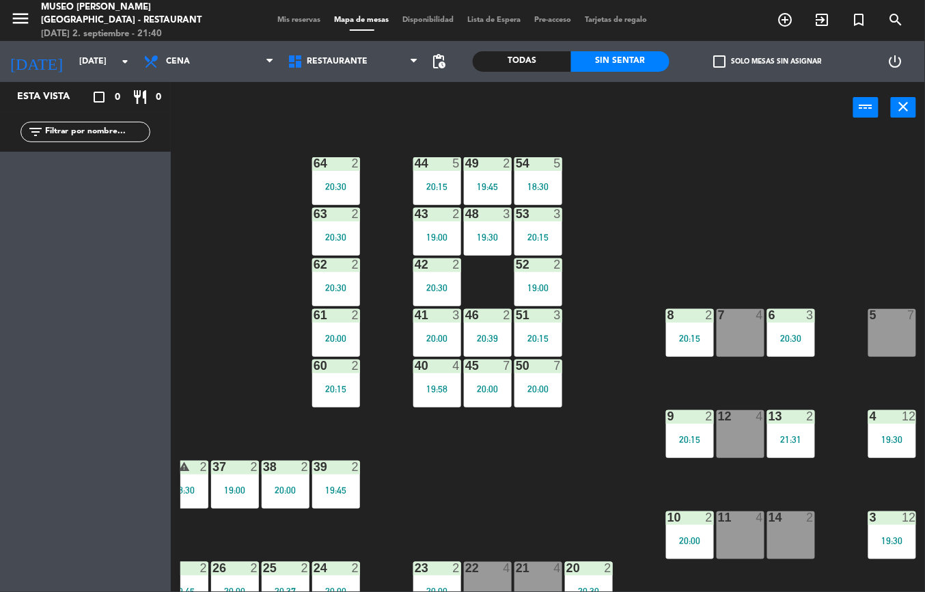
scroll to position [3, 224]
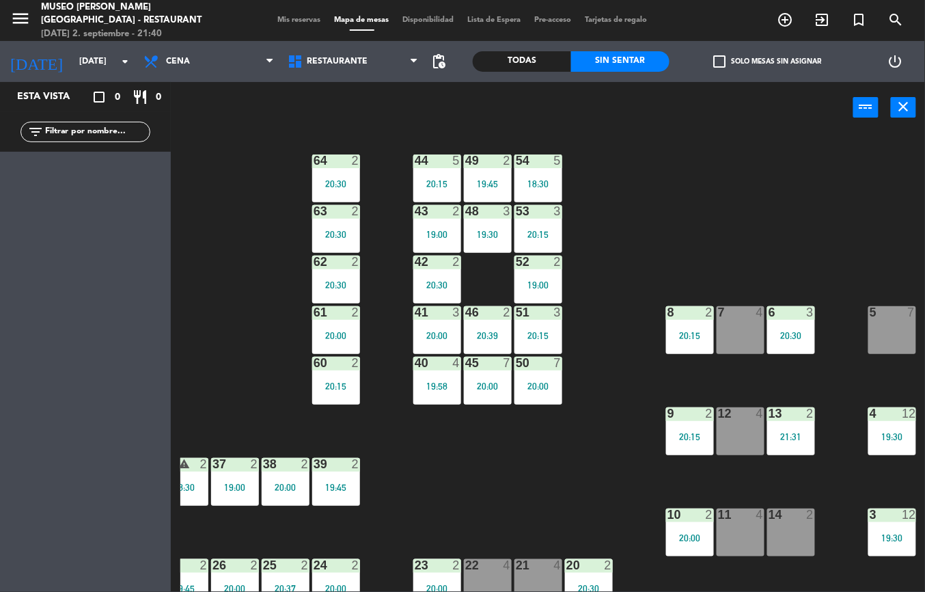
click at [550, 331] on div "20:15" at bounding box center [539, 336] width 48 height 10
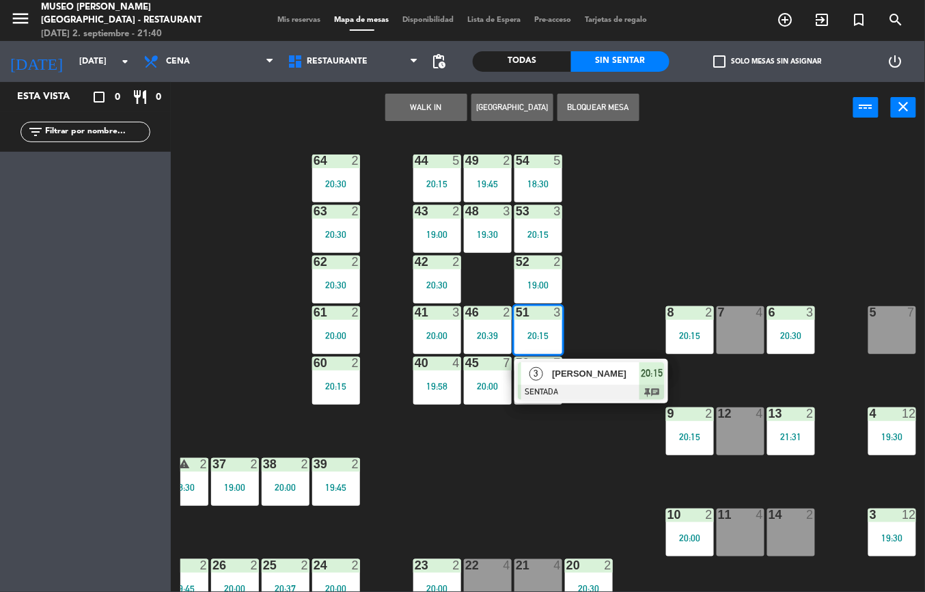
click at [606, 373] on span "[PERSON_NAME]" at bounding box center [595, 373] width 87 height 14
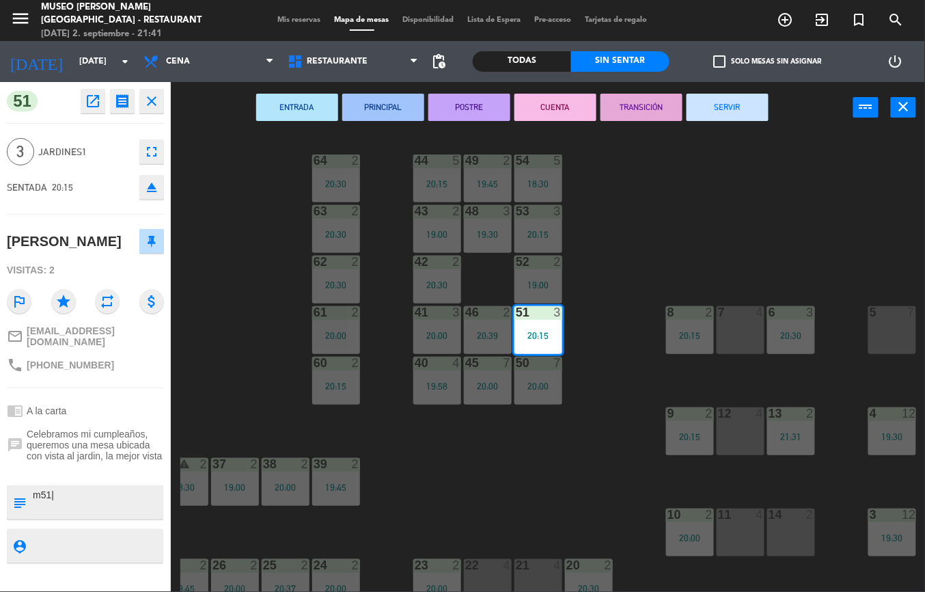
click at [260, 422] on div "44 5 20:15 49 2 19:45 54 5 18:30 64 2 20:30 48 3 19:30 53 3 20:15 63 2 20:30 43…" at bounding box center [552, 362] width 745 height 459
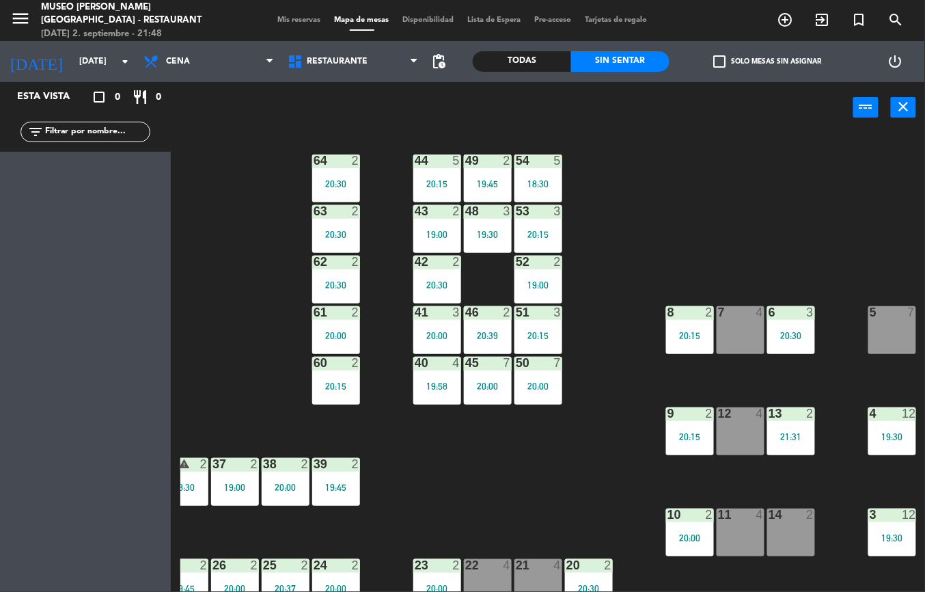
click at [252, 332] on div "44 5 20:15 49 2 19:45 54 5 18:30 64 2 20:30 48 3 19:30 53 3 20:15 63 2 20:30 43…" at bounding box center [552, 362] width 745 height 459
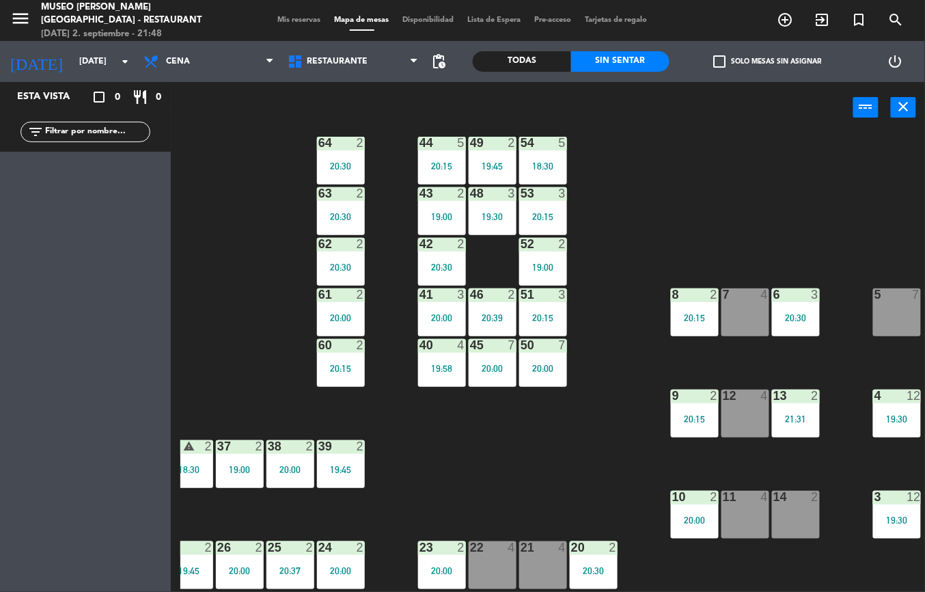
scroll to position [0, 225]
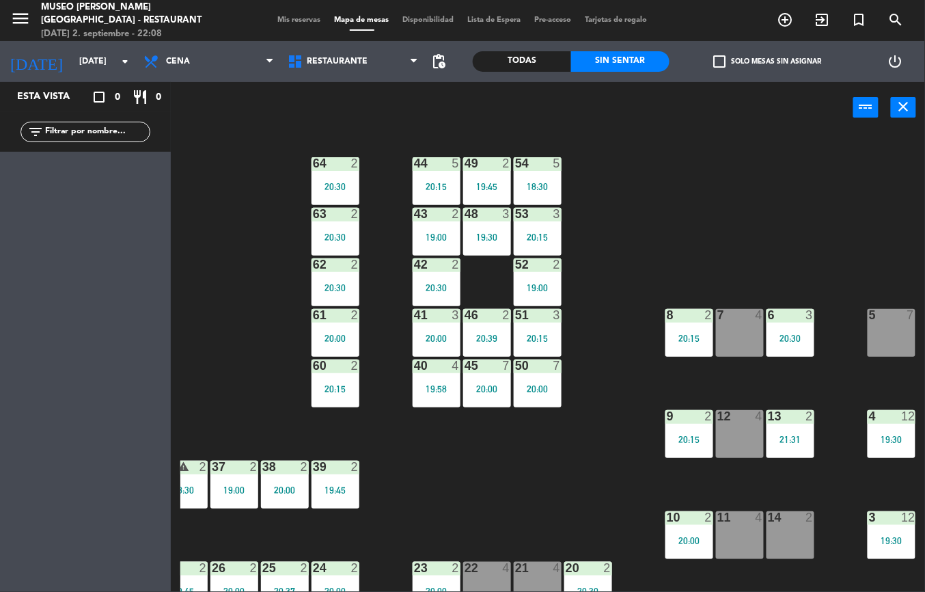
click at [779, 338] on div "20:30" at bounding box center [791, 339] width 48 height 10
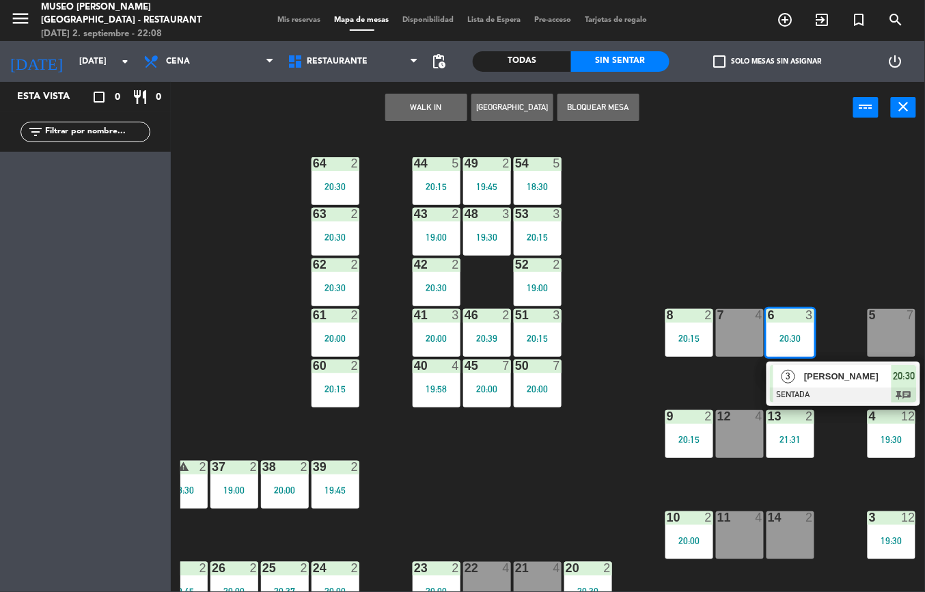
click at [839, 394] on div at bounding box center [843, 395] width 147 height 15
